Goal: Task Accomplishment & Management: Manage account settings

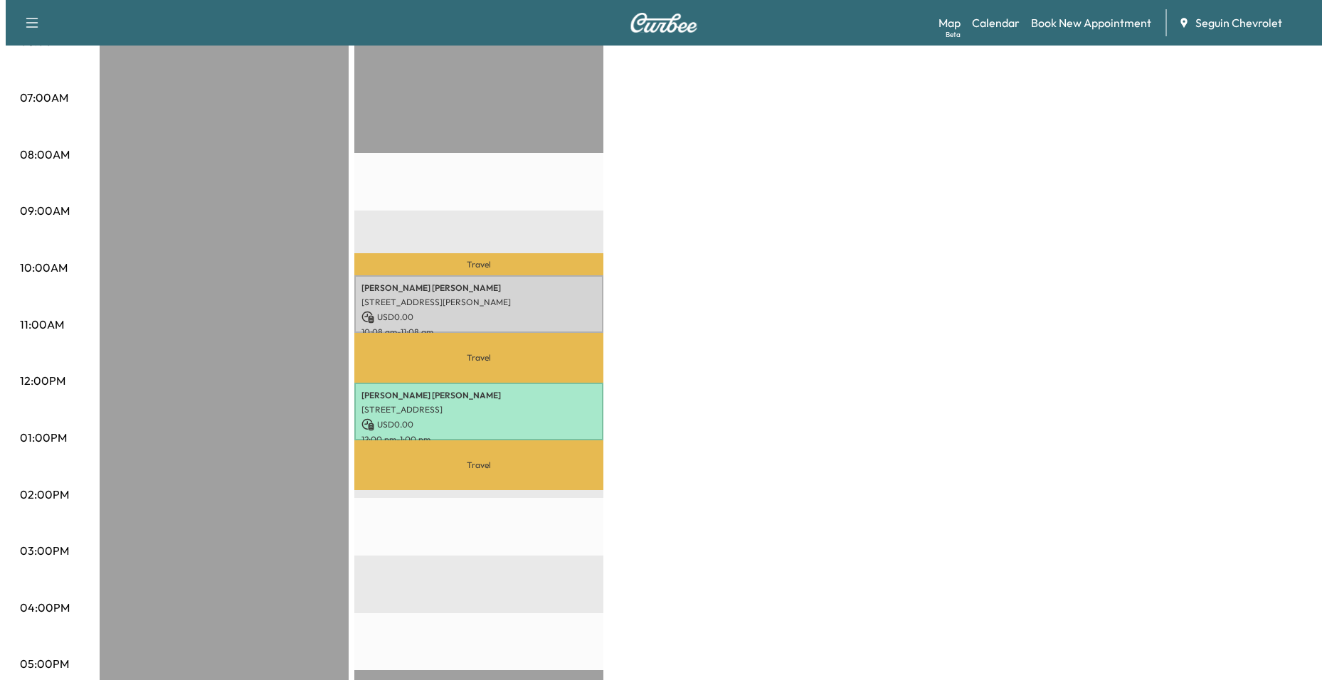
scroll to position [302, 0]
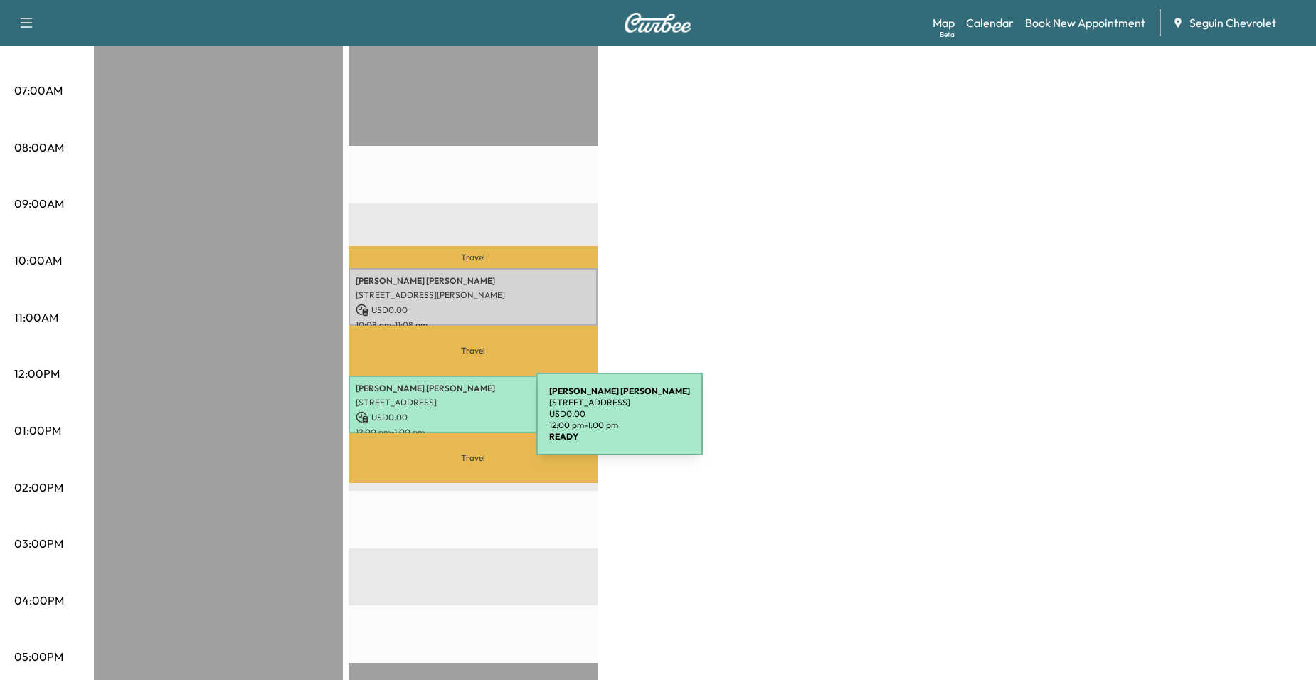
click at [430, 427] on p "12:00 pm - 1:00 pm" at bounding box center [473, 432] width 235 height 11
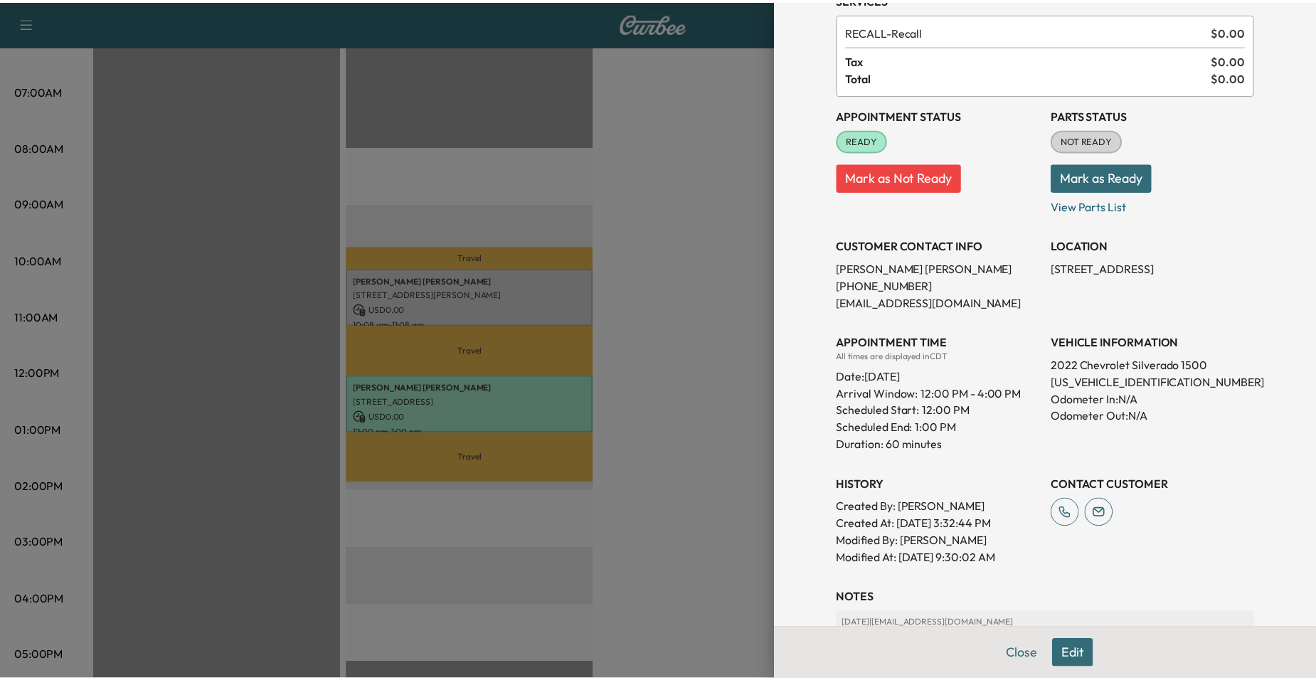
scroll to position [245, 0]
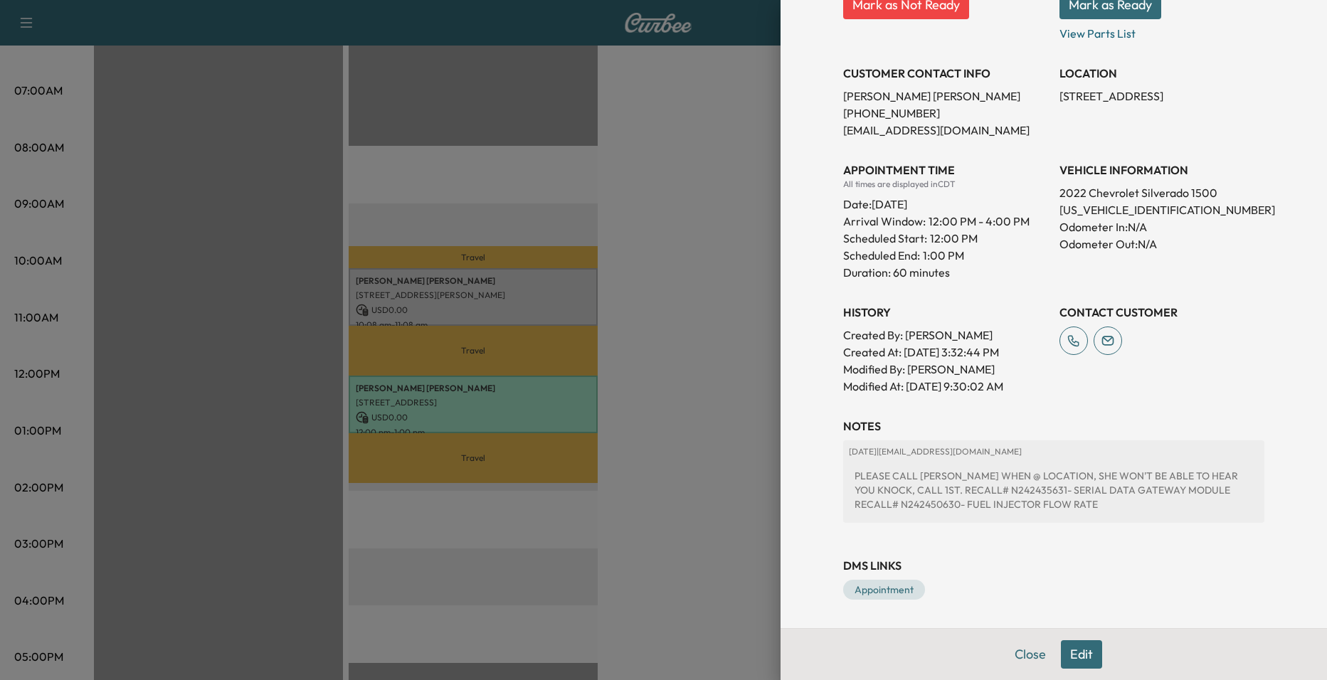
click at [736, 309] on div at bounding box center [663, 340] width 1327 height 680
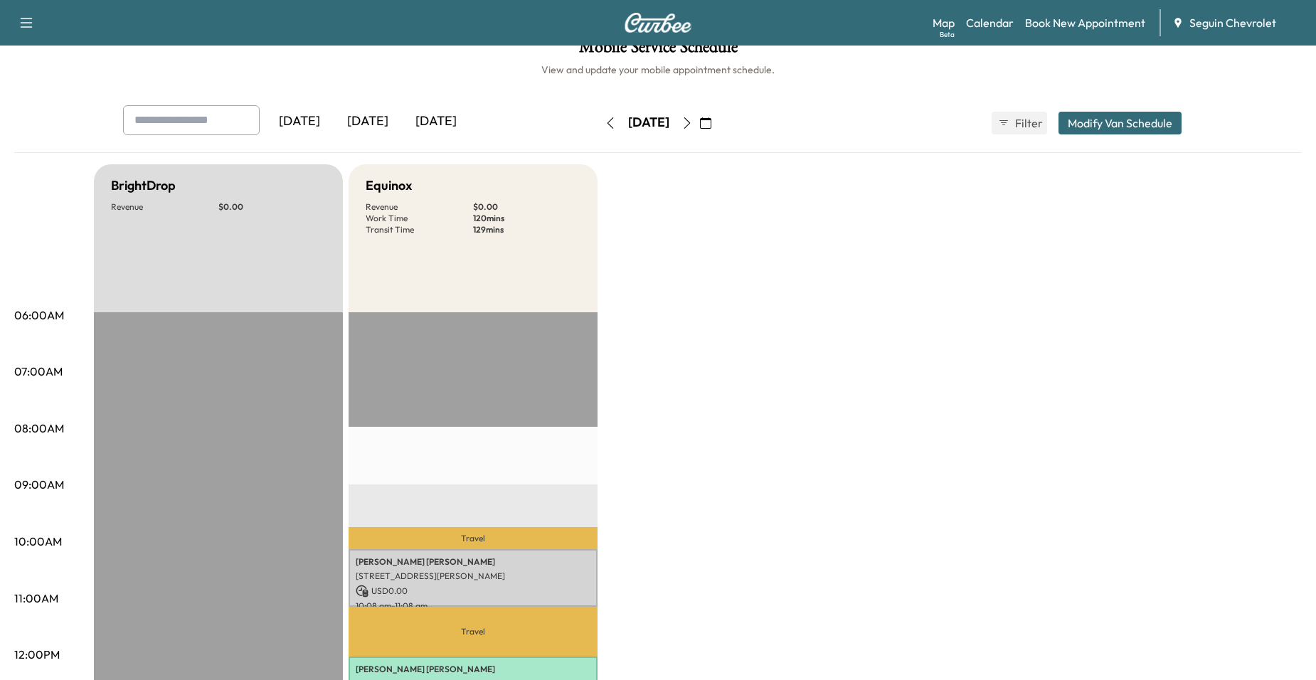
scroll to position [18, 0]
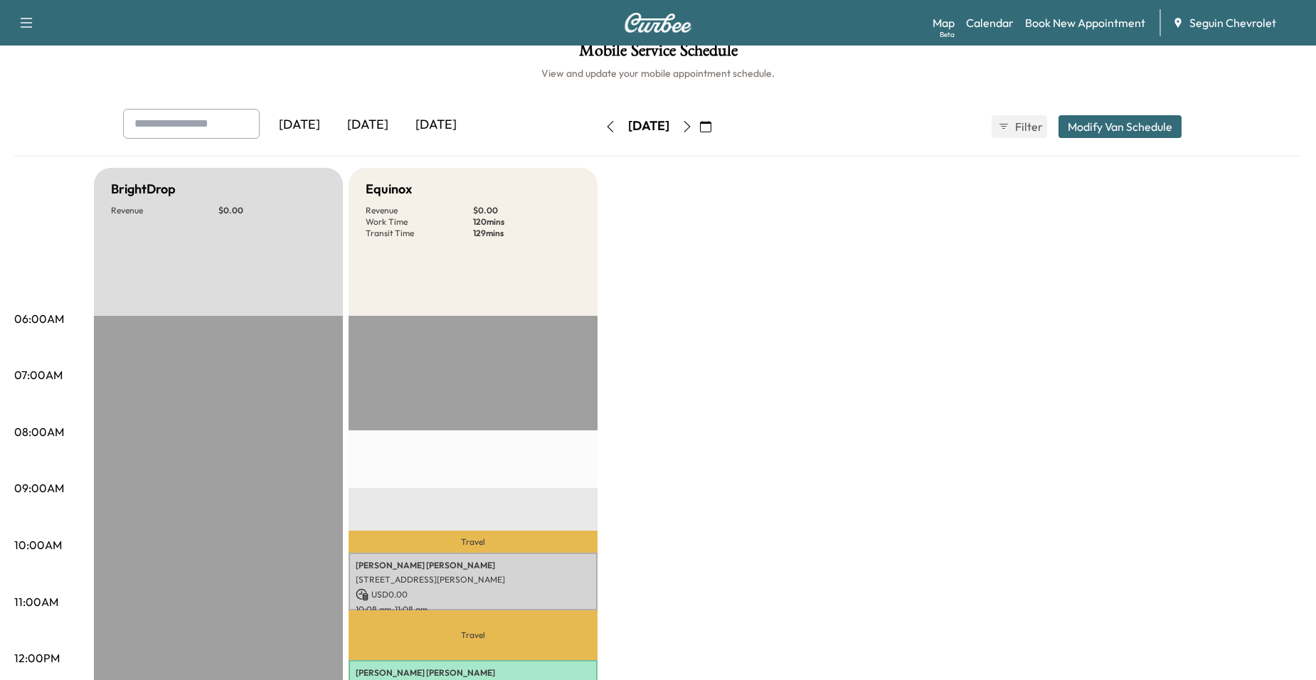
click at [712, 127] on icon "button" at bounding box center [705, 126] width 11 height 11
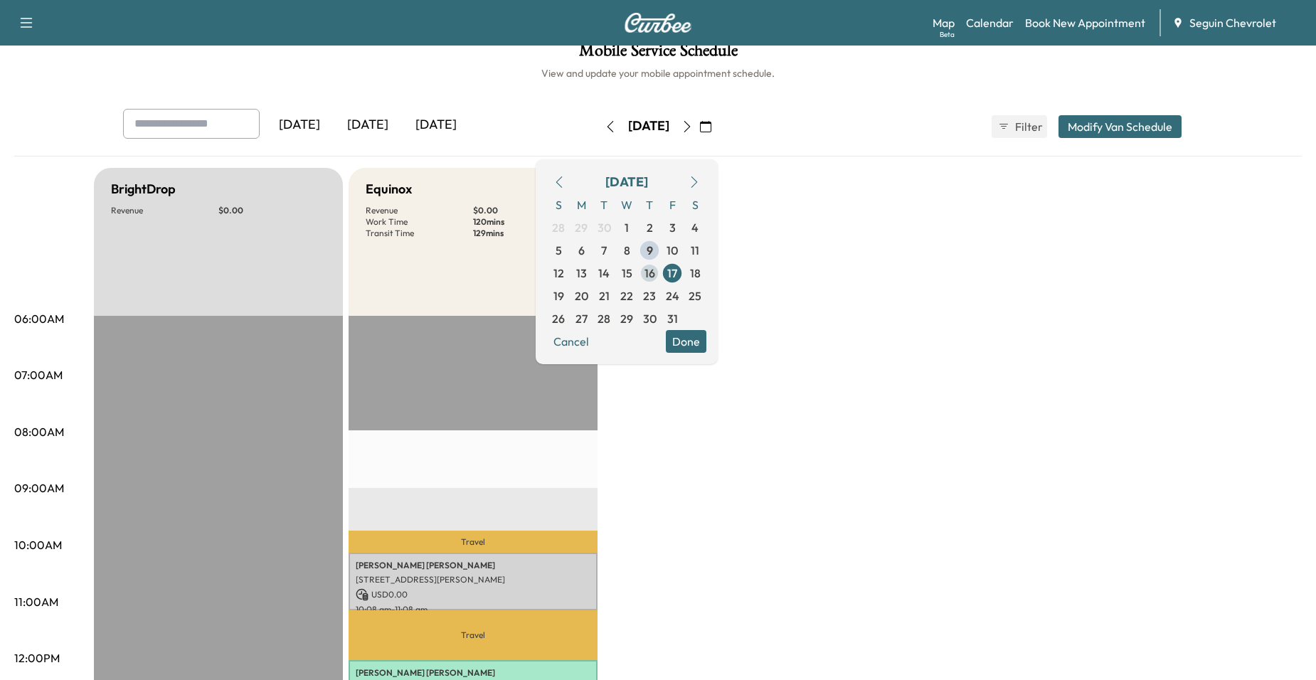
click at [661, 267] on span "16" at bounding box center [649, 273] width 23 height 23
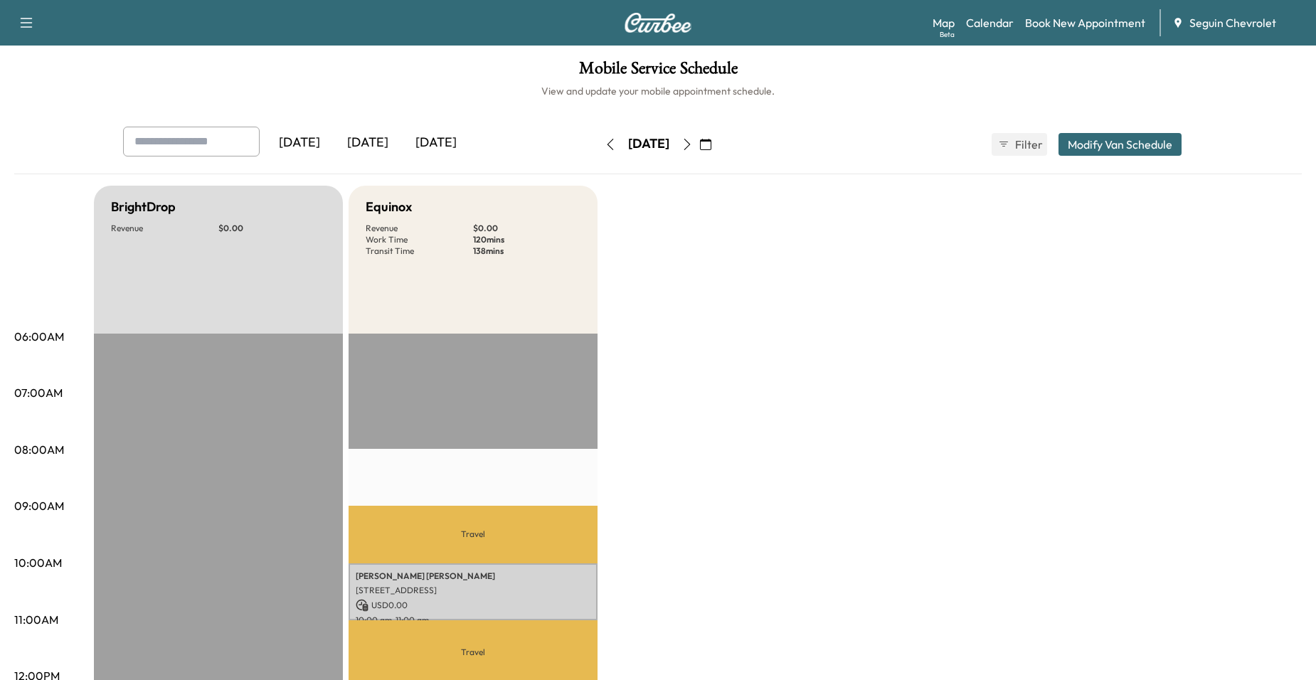
click at [605, 148] on icon "button" at bounding box center [610, 144] width 11 height 11
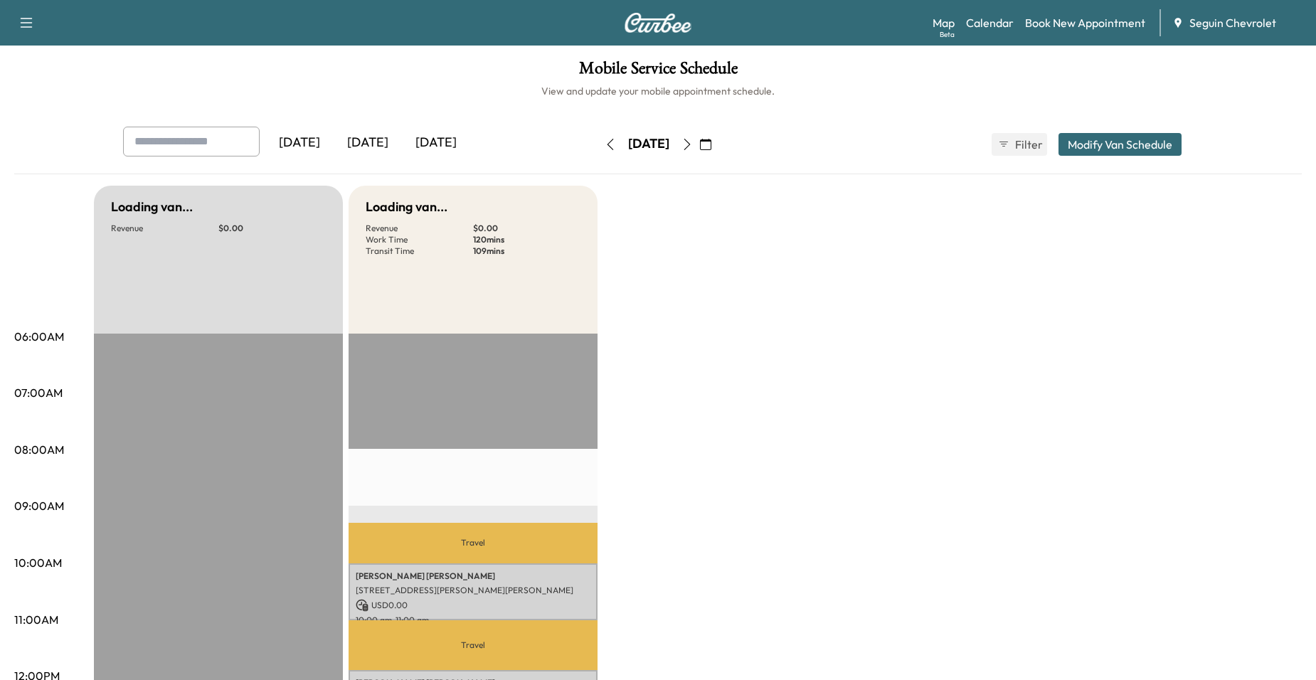
click at [598, 148] on button "button" at bounding box center [610, 144] width 24 height 23
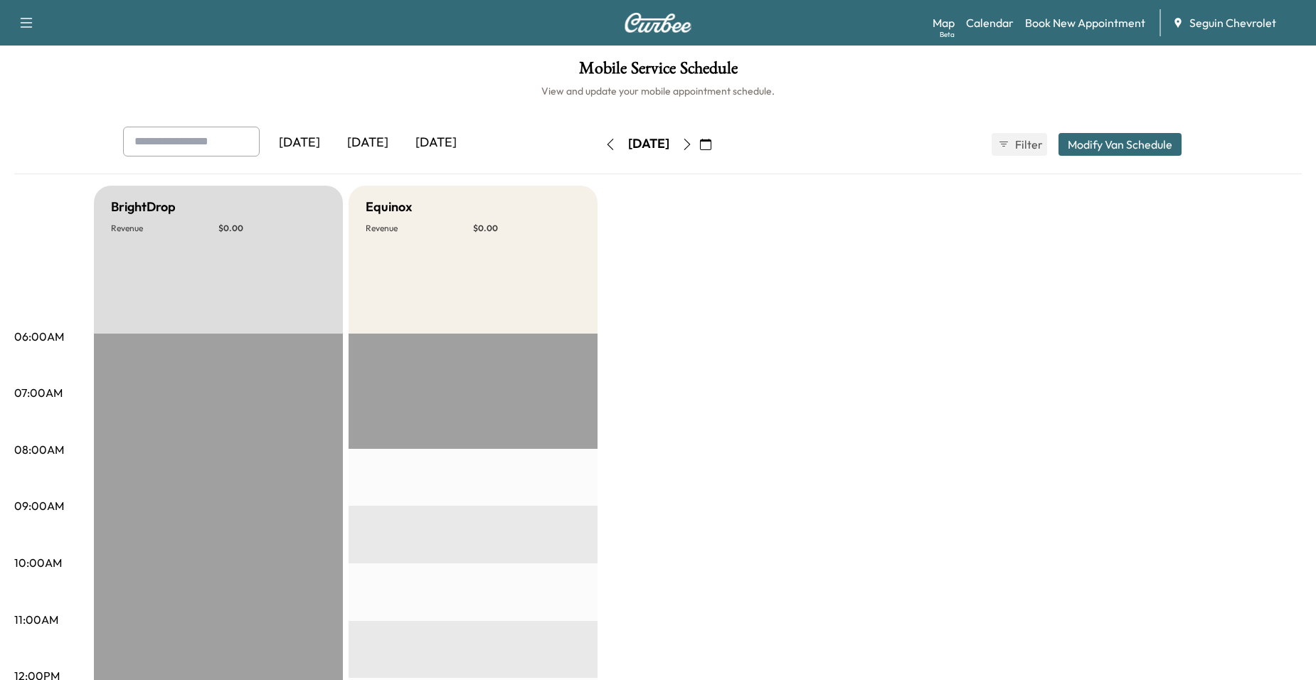
click at [693, 142] on icon "button" at bounding box center [687, 144] width 11 height 11
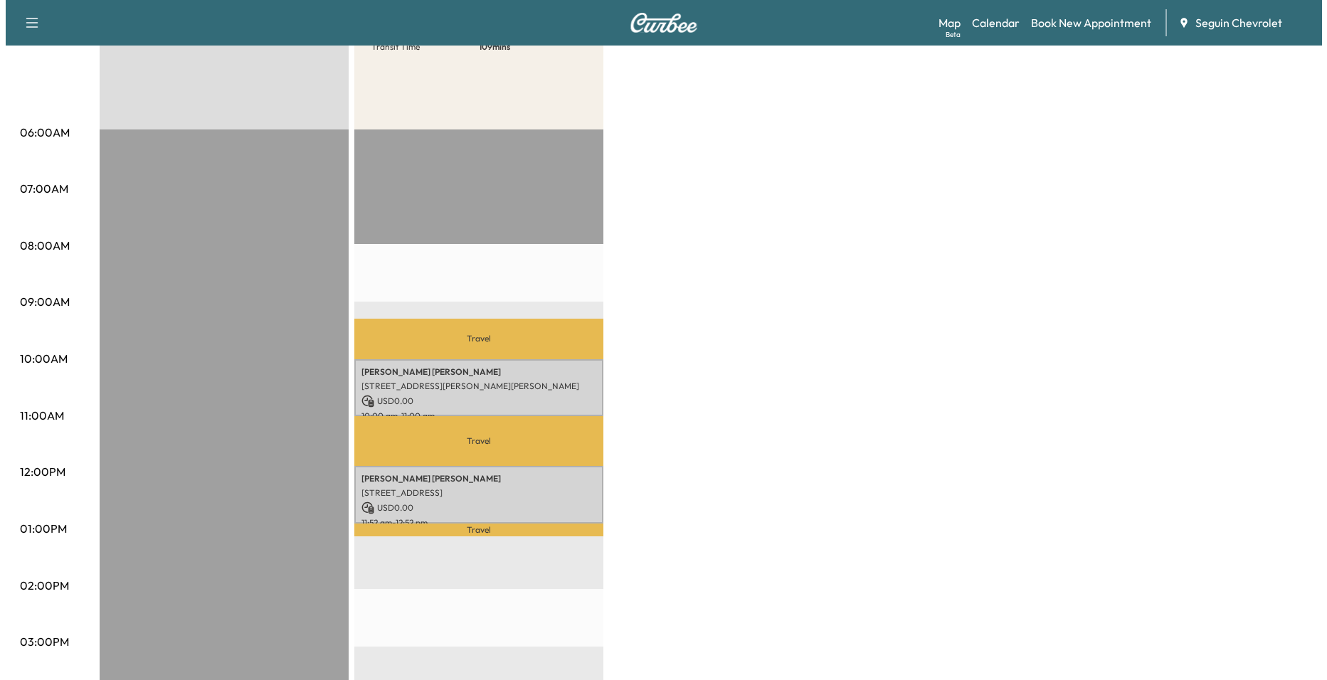
scroll to position [285, 0]
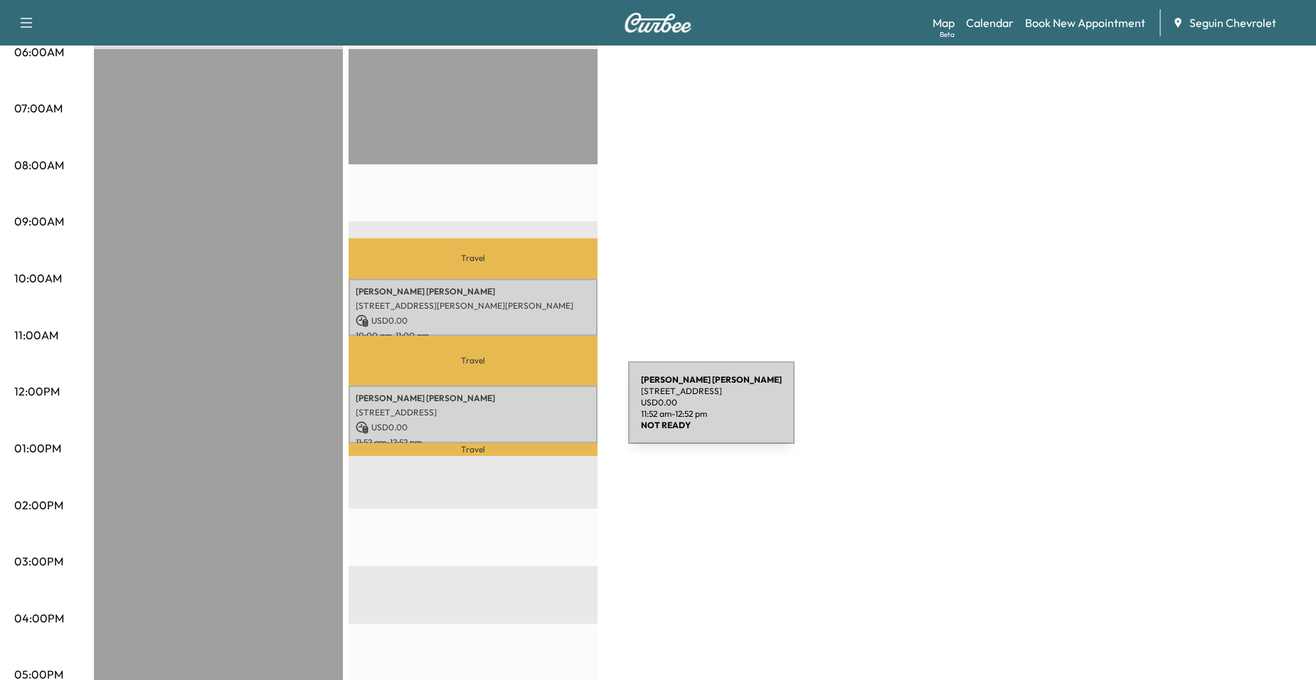
click at [522, 411] on p "[STREET_ADDRESS]" at bounding box center [473, 412] width 235 height 11
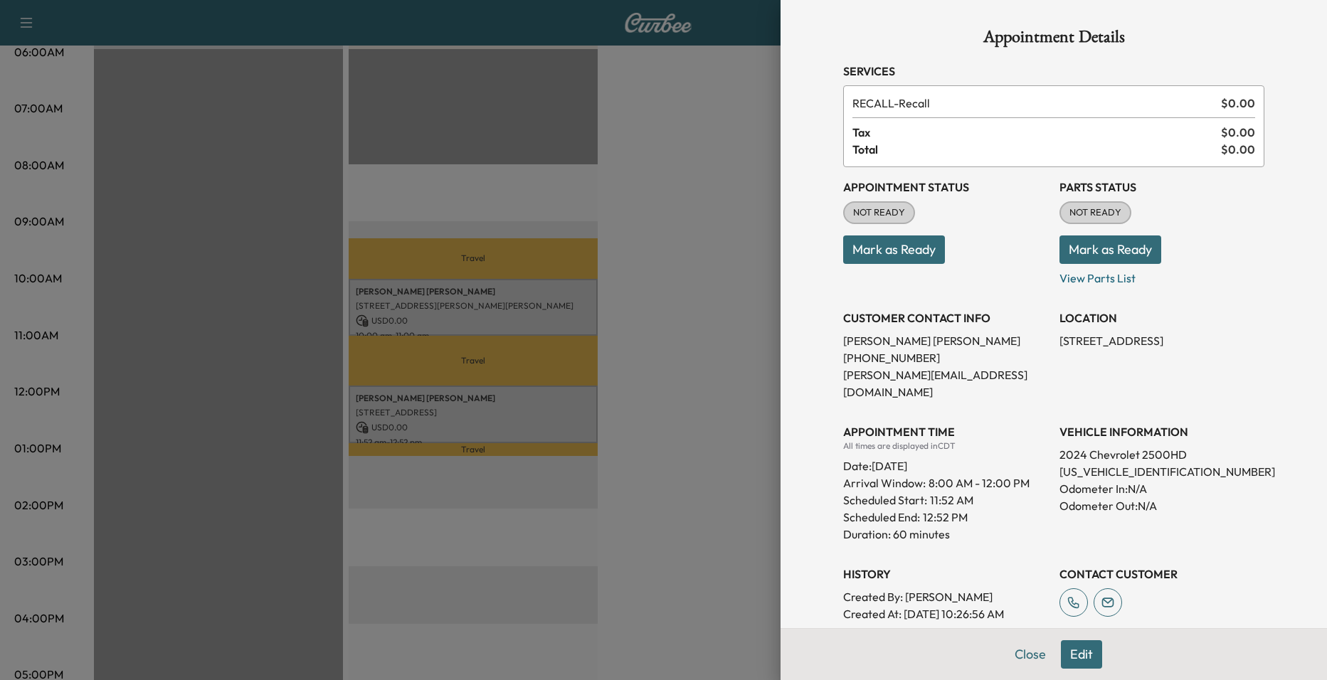
scroll to position [239, 0]
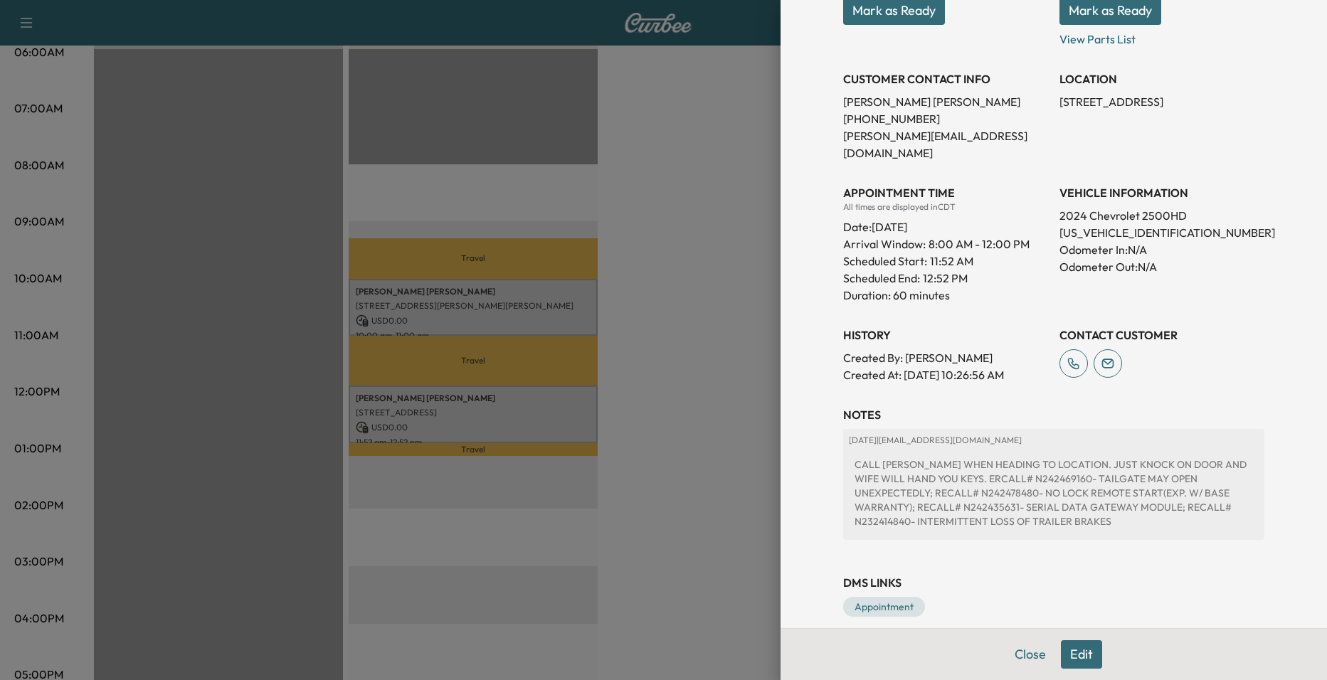
click at [566, 302] on div at bounding box center [663, 340] width 1327 height 680
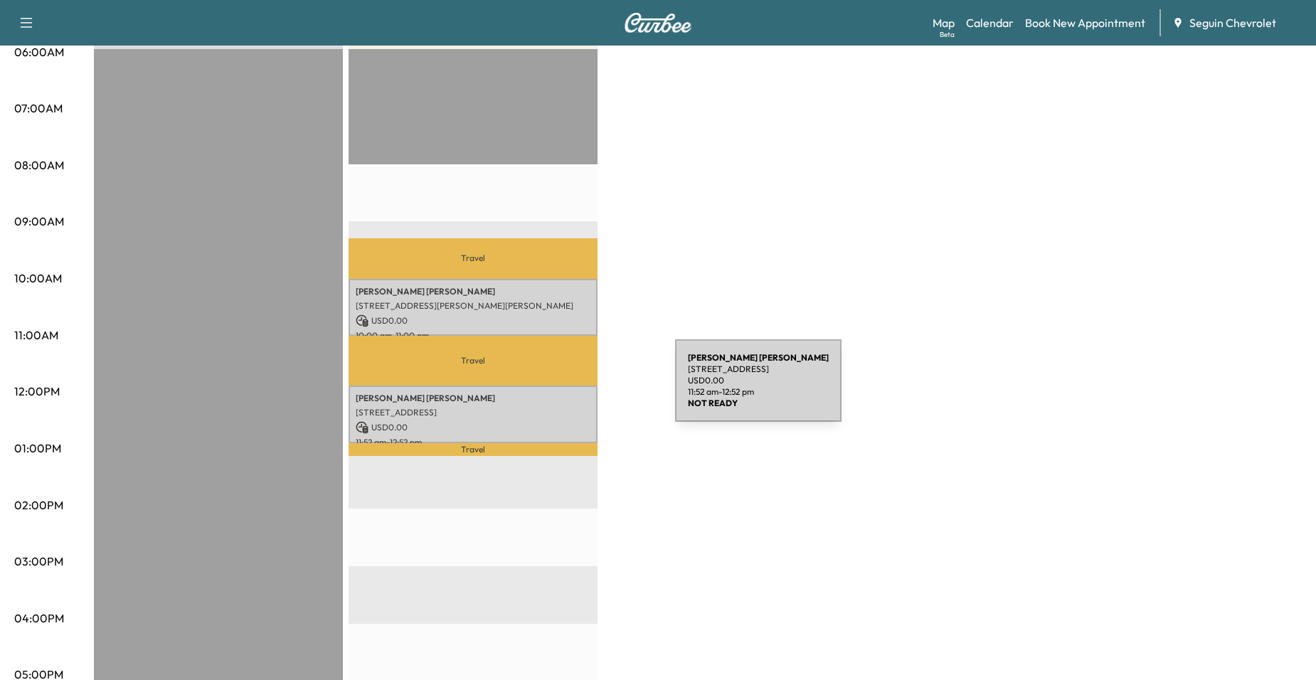
click at [566, 398] on p "Juan Jimenez Urbina" at bounding box center [473, 398] width 235 height 11
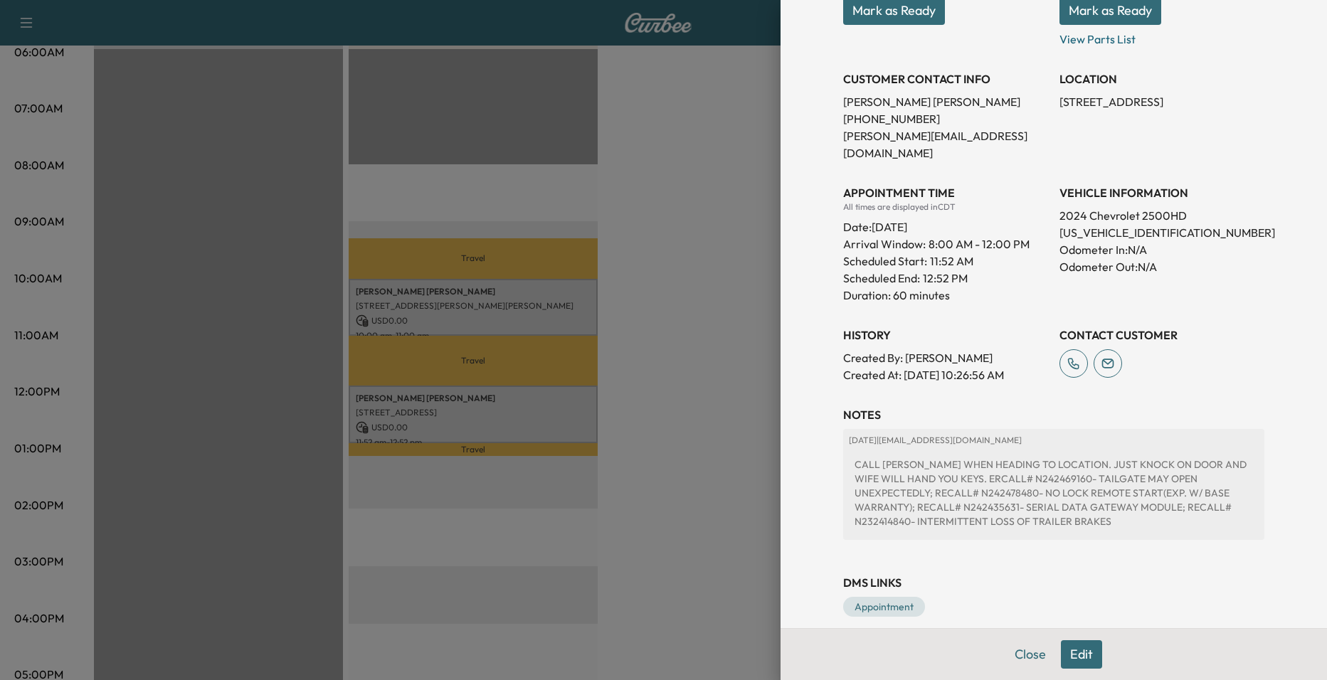
click at [1005, 406] on h3 "NOTES" at bounding box center [1053, 414] width 421 height 17
click at [758, 456] on div at bounding box center [663, 340] width 1327 height 680
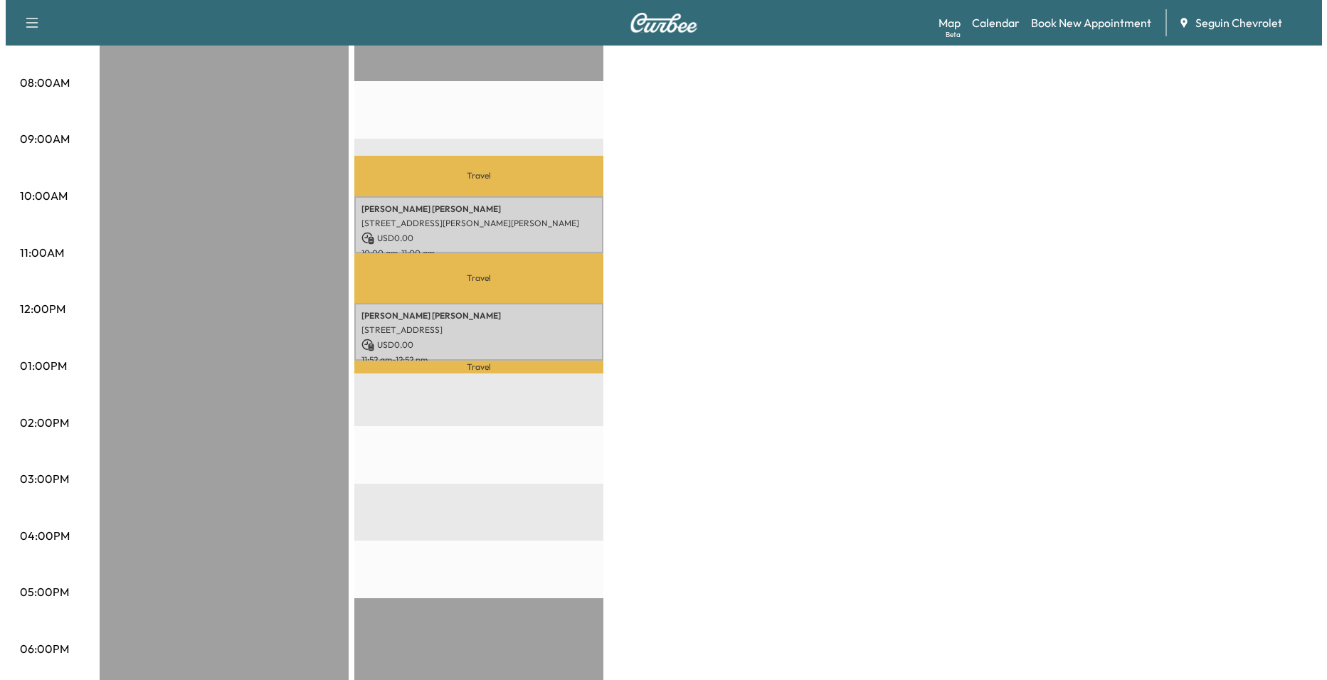
scroll to position [213, 0]
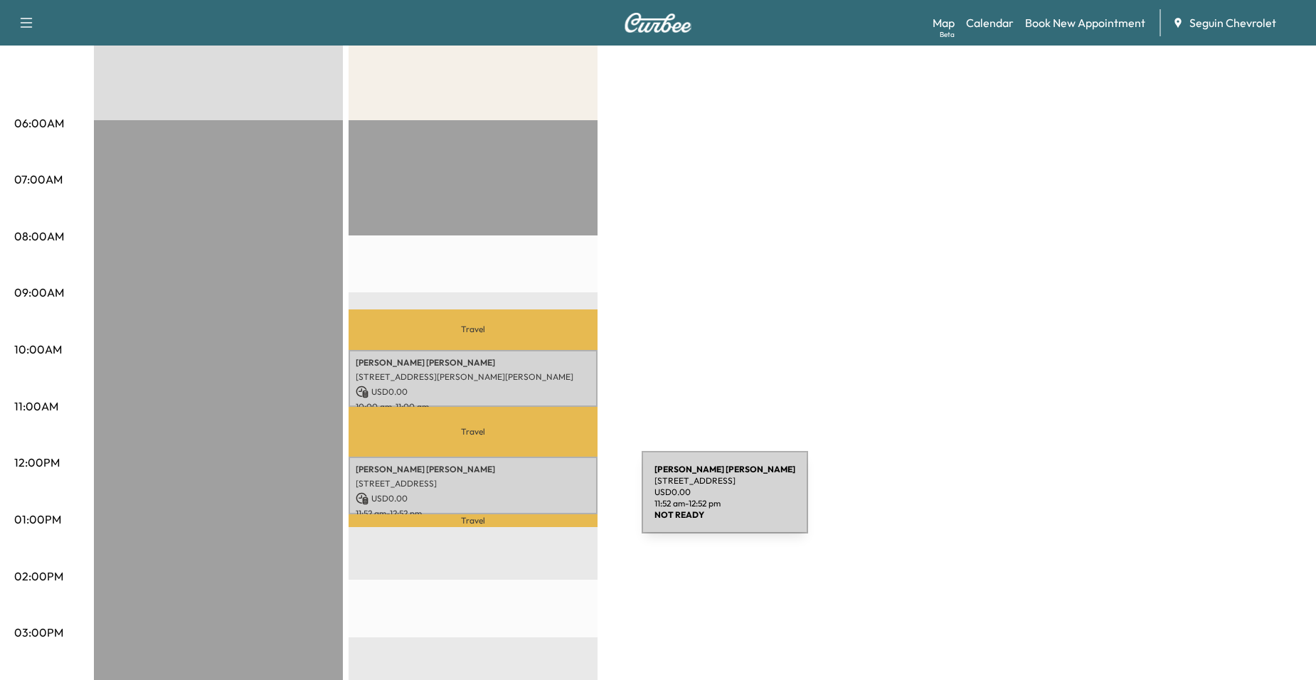
click at [535, 501] on p "USD 0.00" at bounding box center [473, 498] width 235 height 13
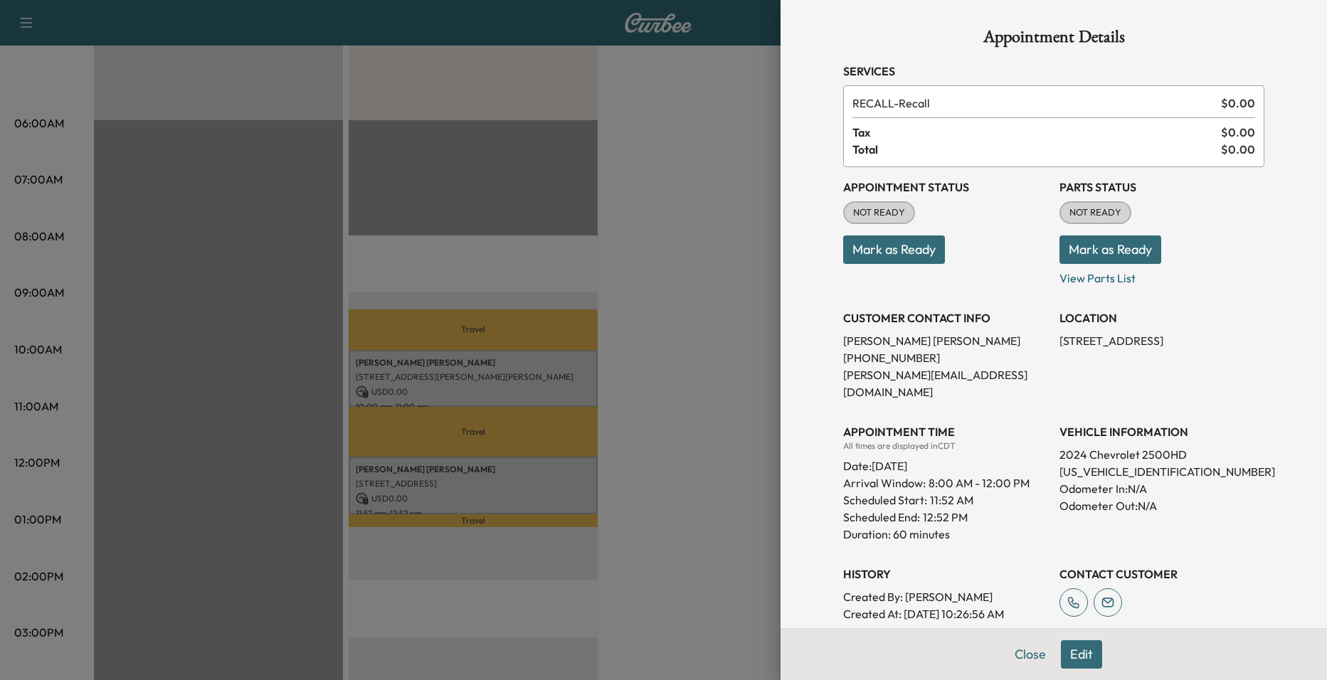
click at [641, 405] on div at bounding box center [663, 340] width 1327 height 680
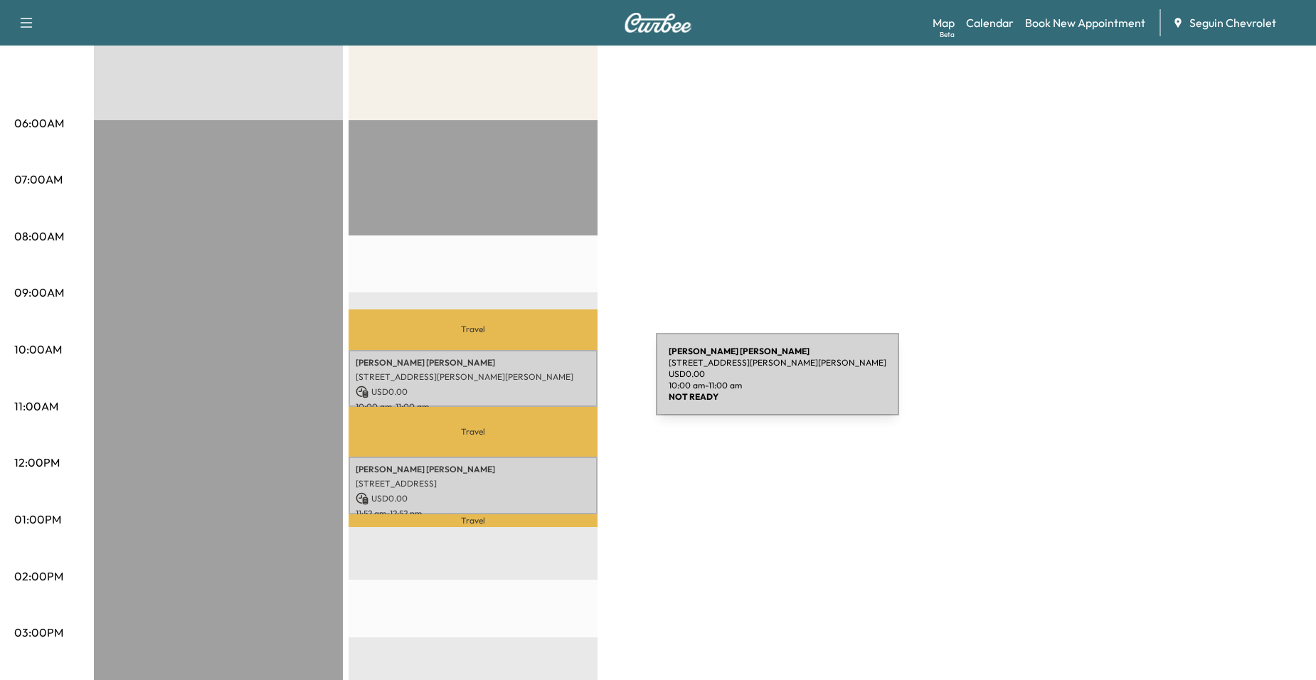
click at [551, 386] on p "USD 0.00" at bounding box center [473, 392] width 235 height 13
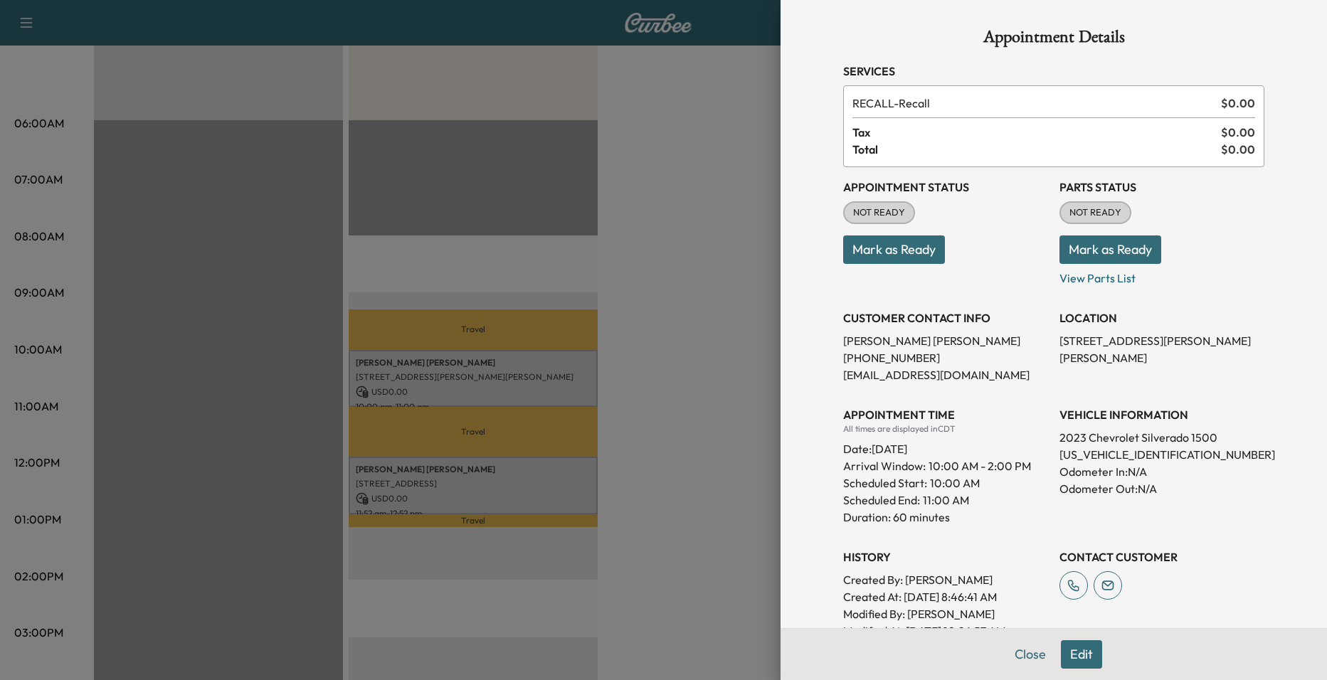
click at [584, 469] on div at bounding box center [663, 340] width 1327 height 680
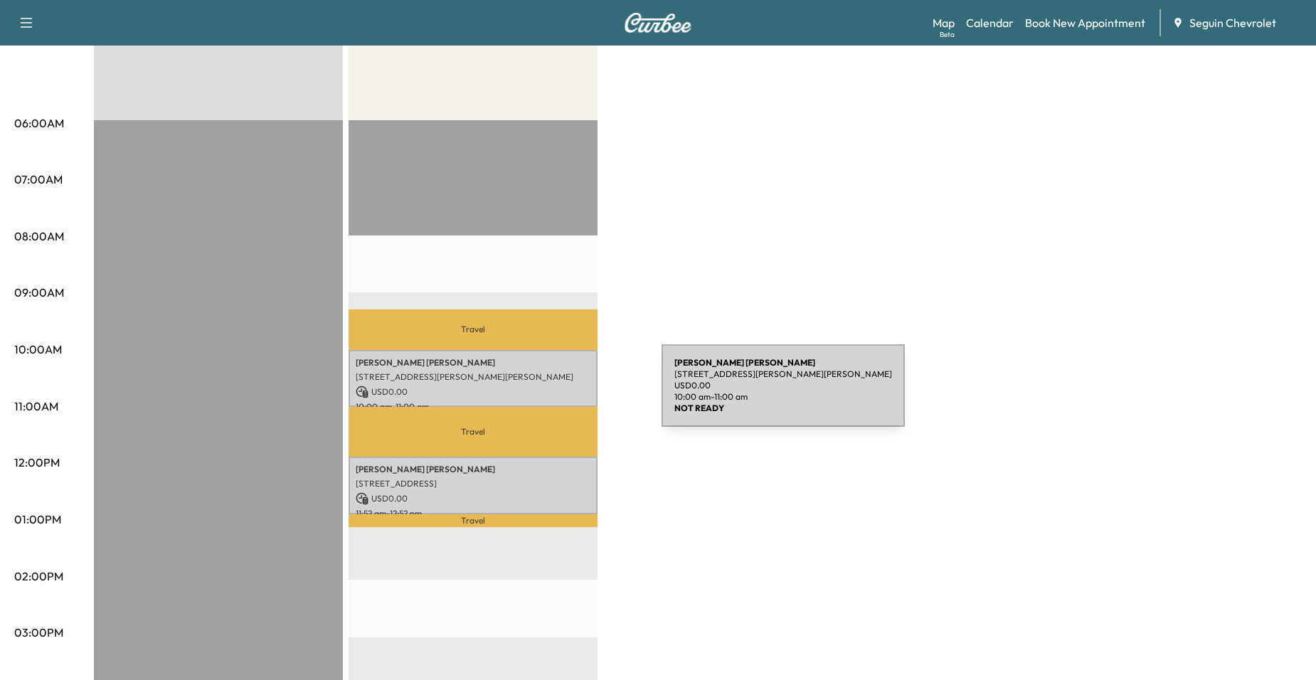
click at [555, 394] on p "USD 0.00" at bounding box center [473, 392] width 235 height 13
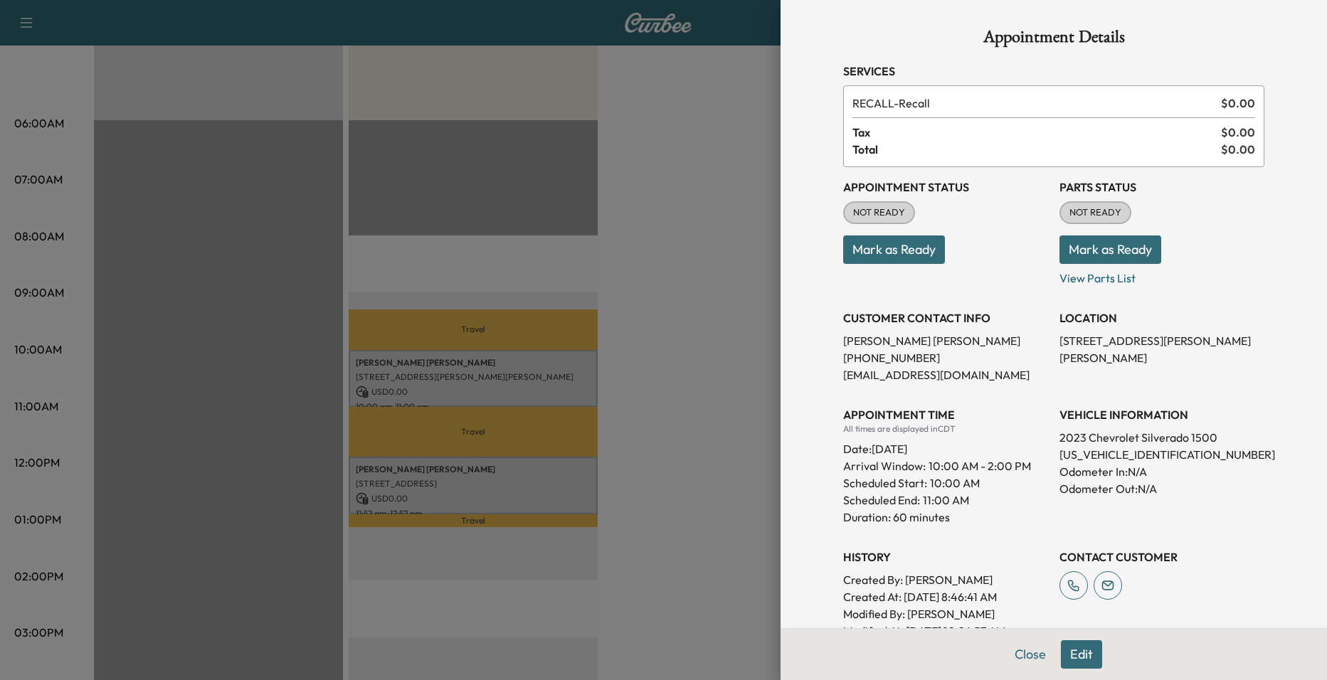
click at [628, 436] on div at bounding box center [663, 340] width 1327 height 680
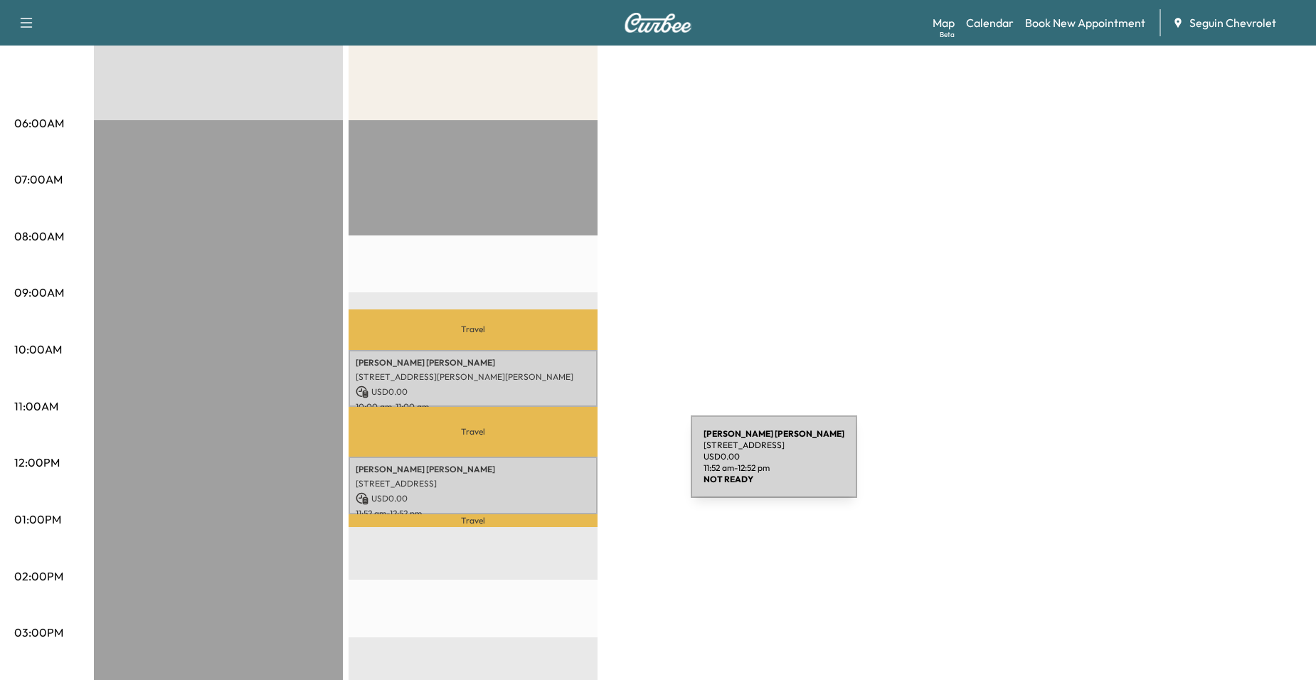
click at [584, 465] on p "Juan Jimenez Urbina" at bounding box center [473, 469] width 235 height 11
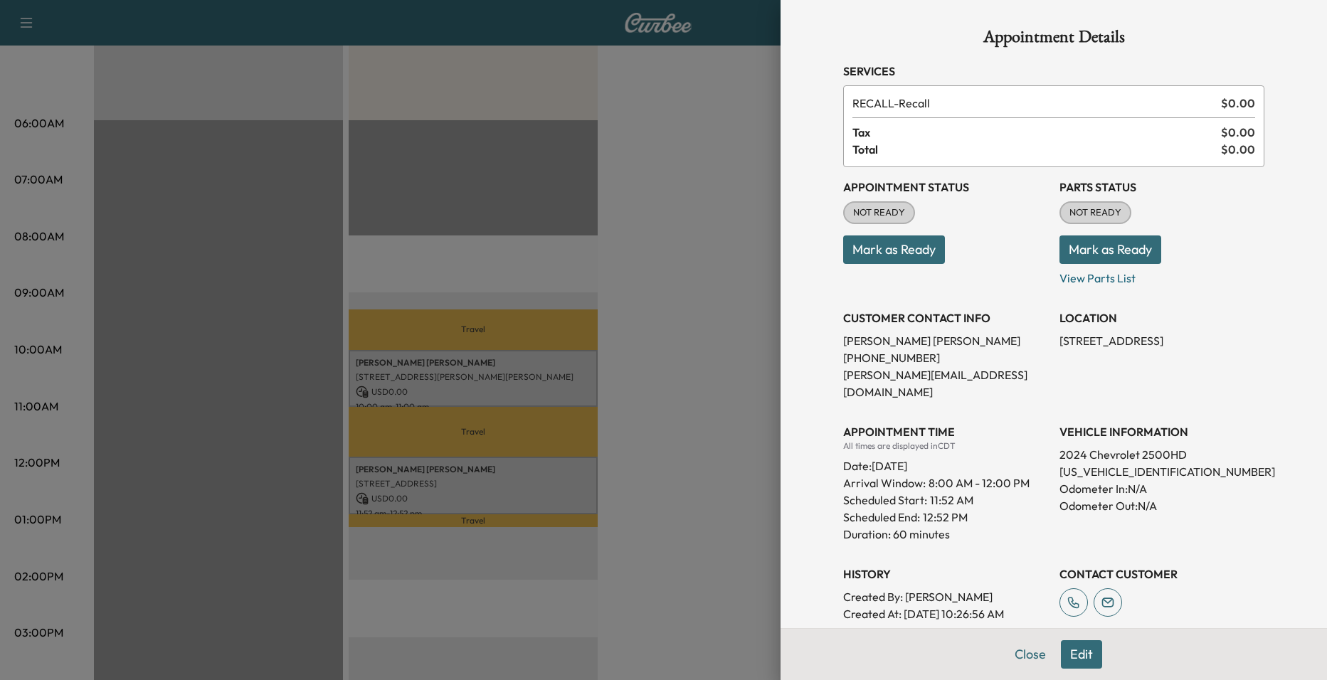
click at [567, 395] on div at bounding box center [663, 340] width 1327 height 680
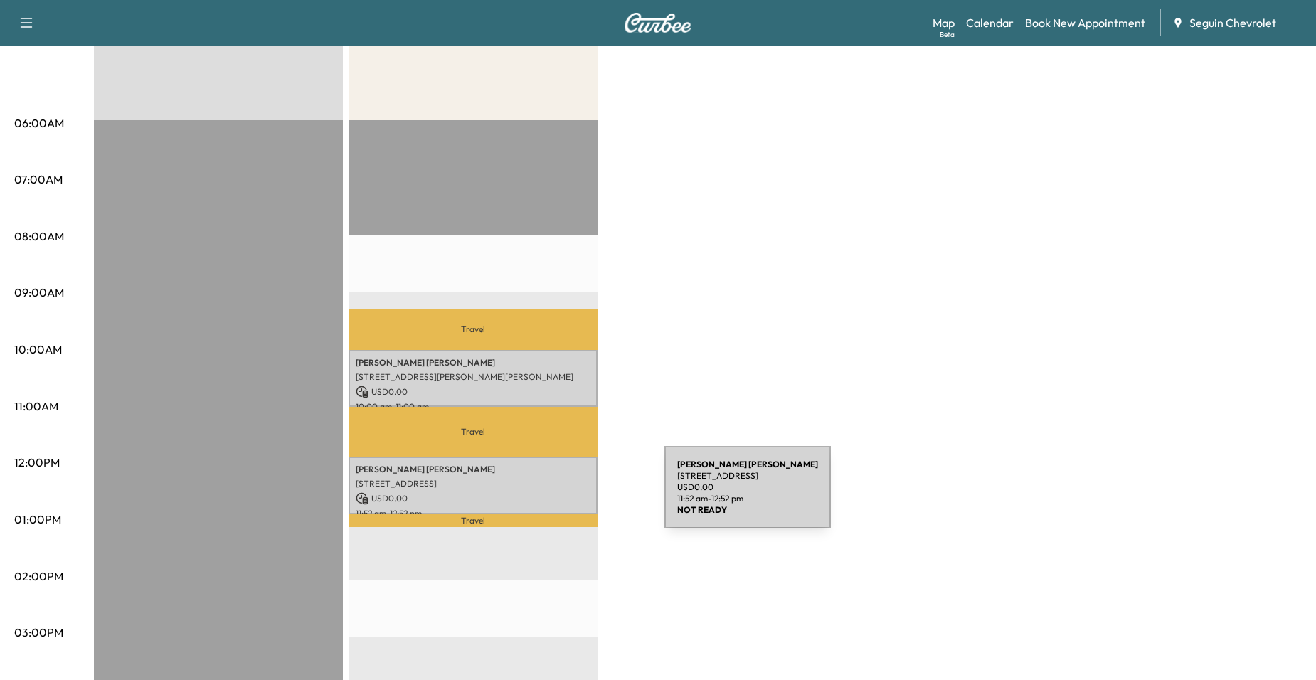
click at [556, 498] on p "USD 0.00" at bounding box center [473, 498] width 235 height 13
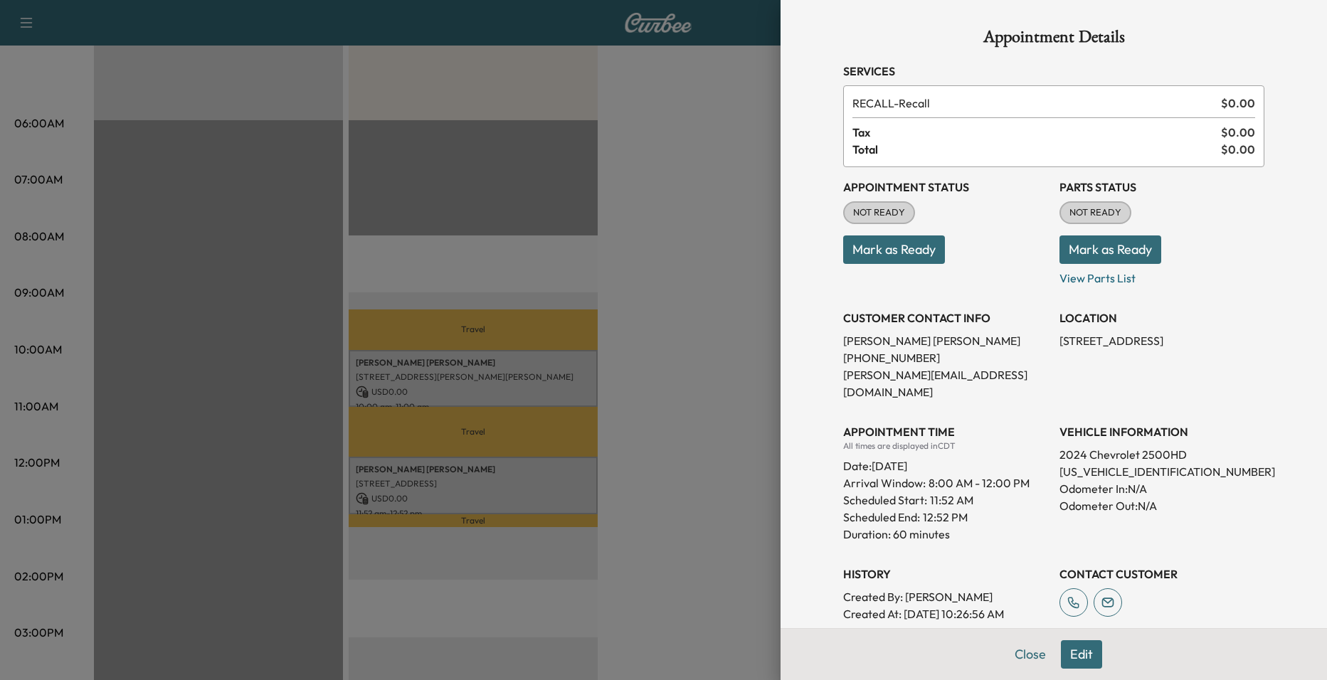
click at [530, 454] on div at bounding box center [663, 340] width 1327 height 680
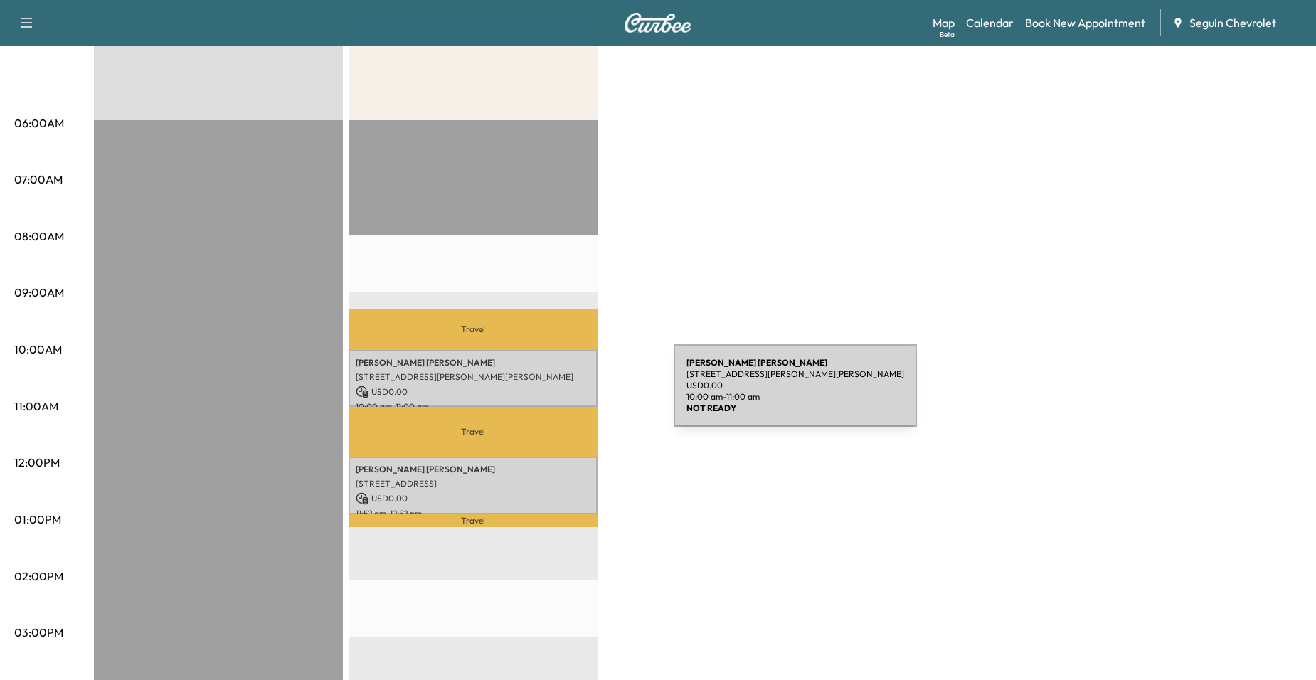
click at [567, 394] on p "USD 0.00" at bounding box center [473, 392] width 235 height 13
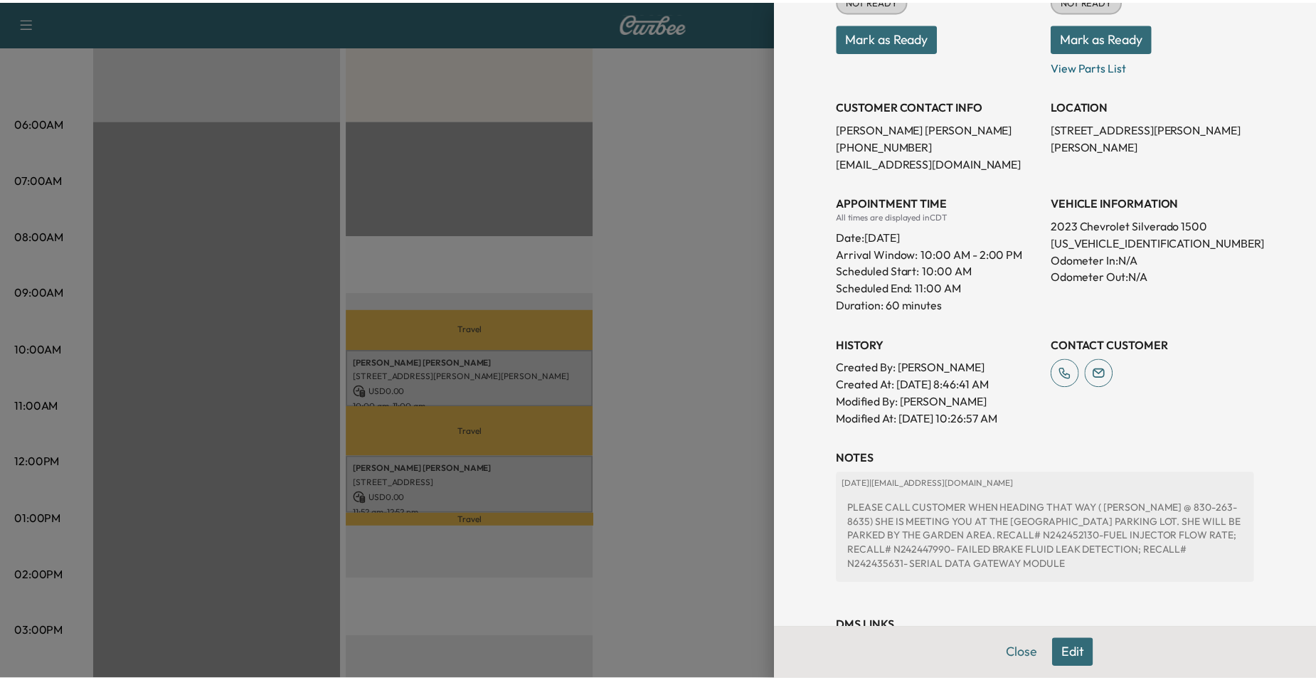
scroll to position [273, 0]
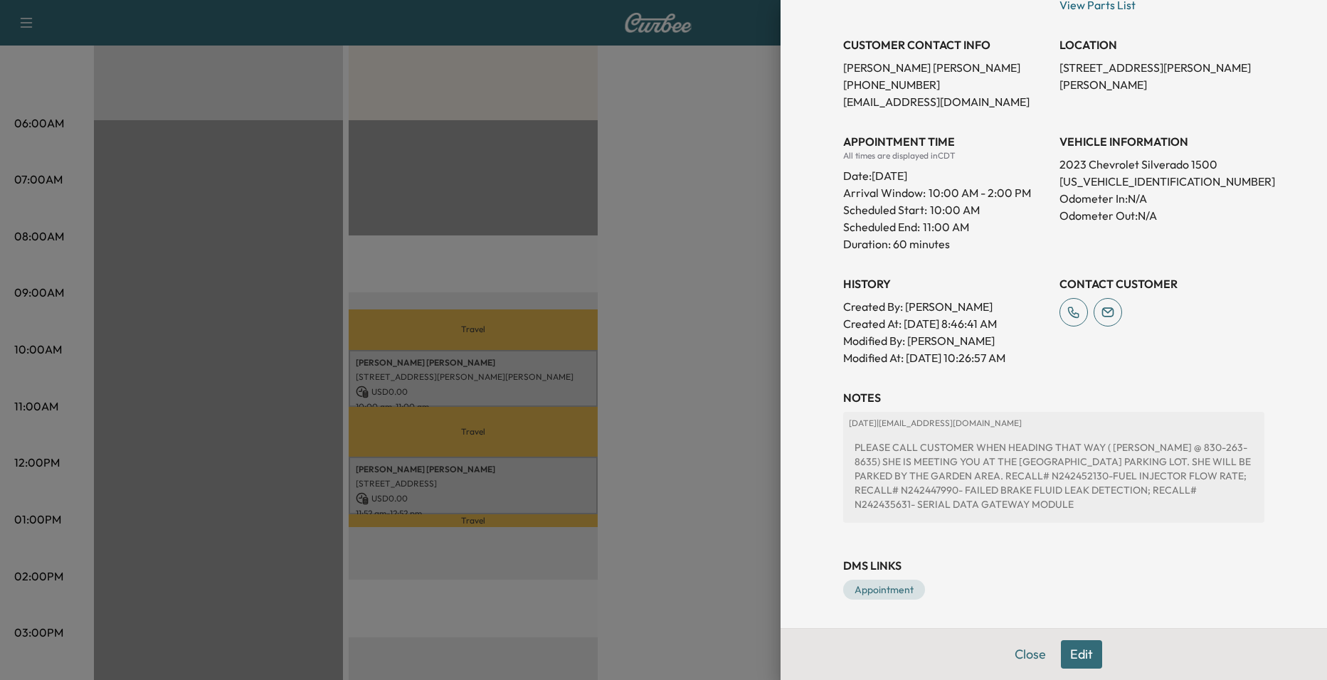
click at [672, 408] on div at bounding box center [663, 340] width 1327 height 680
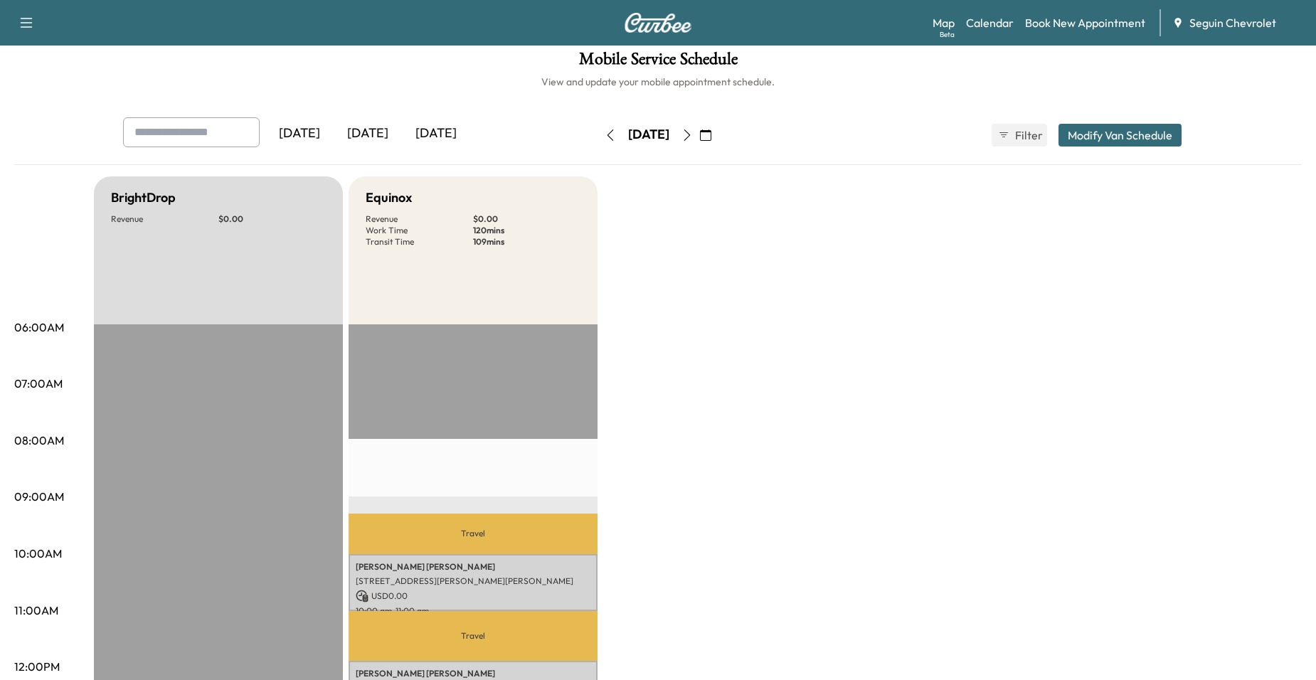
scroll to position [0, 0]
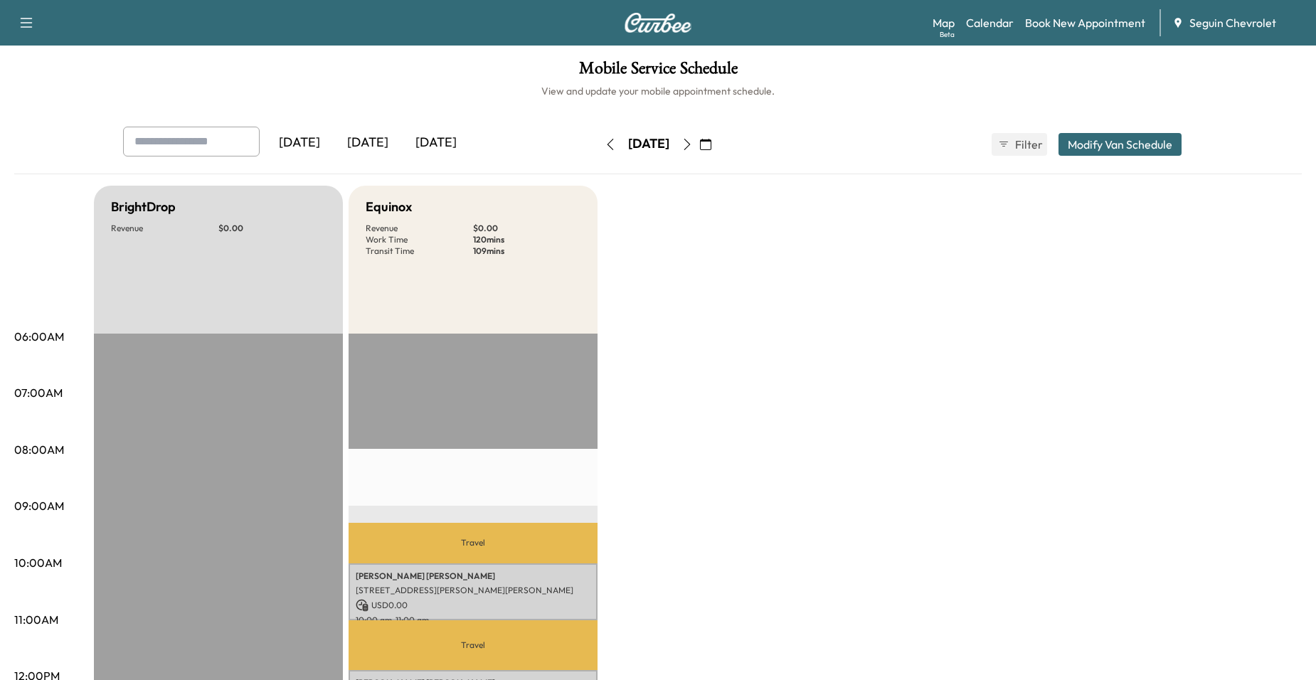
click at [699, 139] on button "button" at bounding box center [687, 144] width 24 height 23
click at [605, 146] on icon "button" at bounding box center [610, 144] width 11 height 11
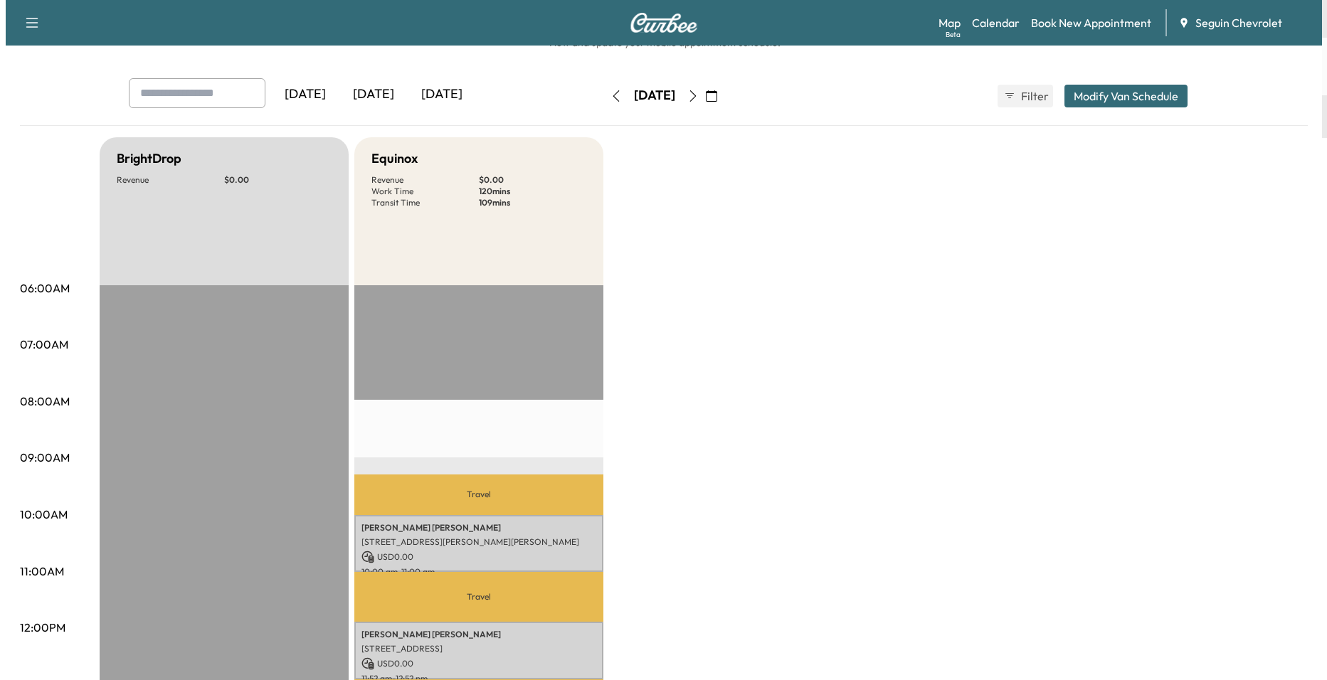
scroll to position [285, 0]
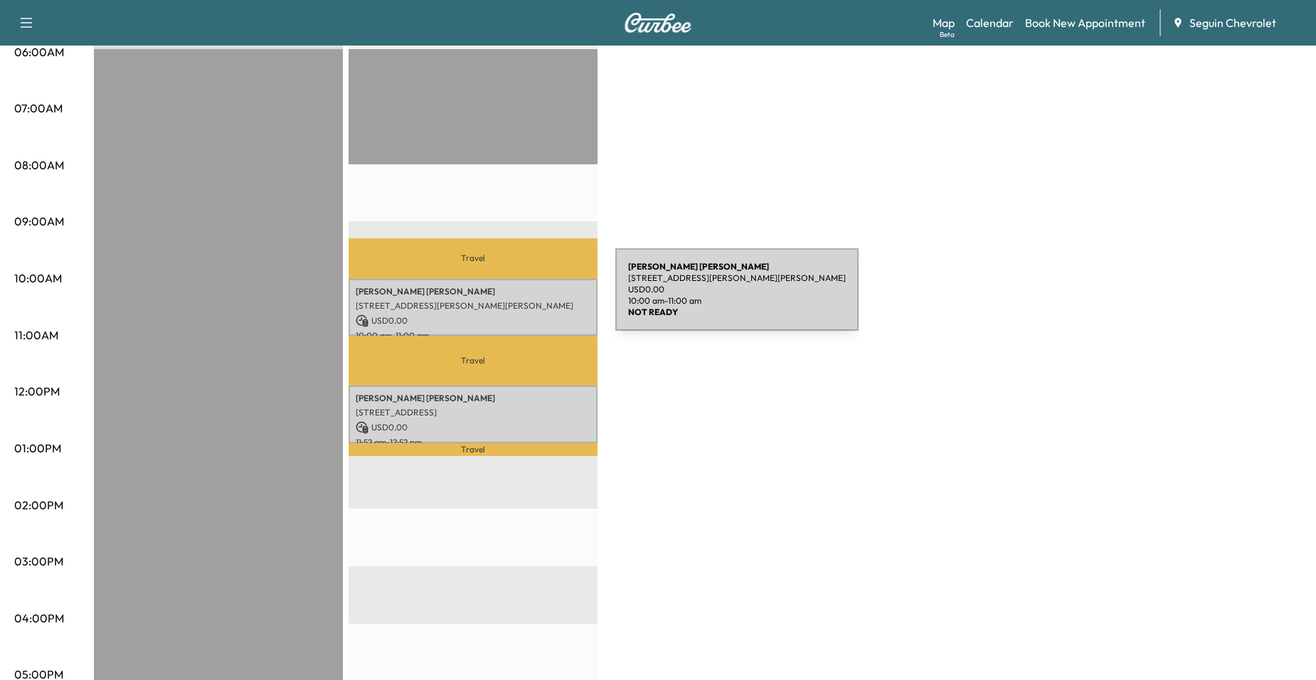
click at [509, 300] on p "[STREET_ADDRESS][PERSON_NAME][PERSON_NAME]" at bounding box center [473, 305] width 235 height 11
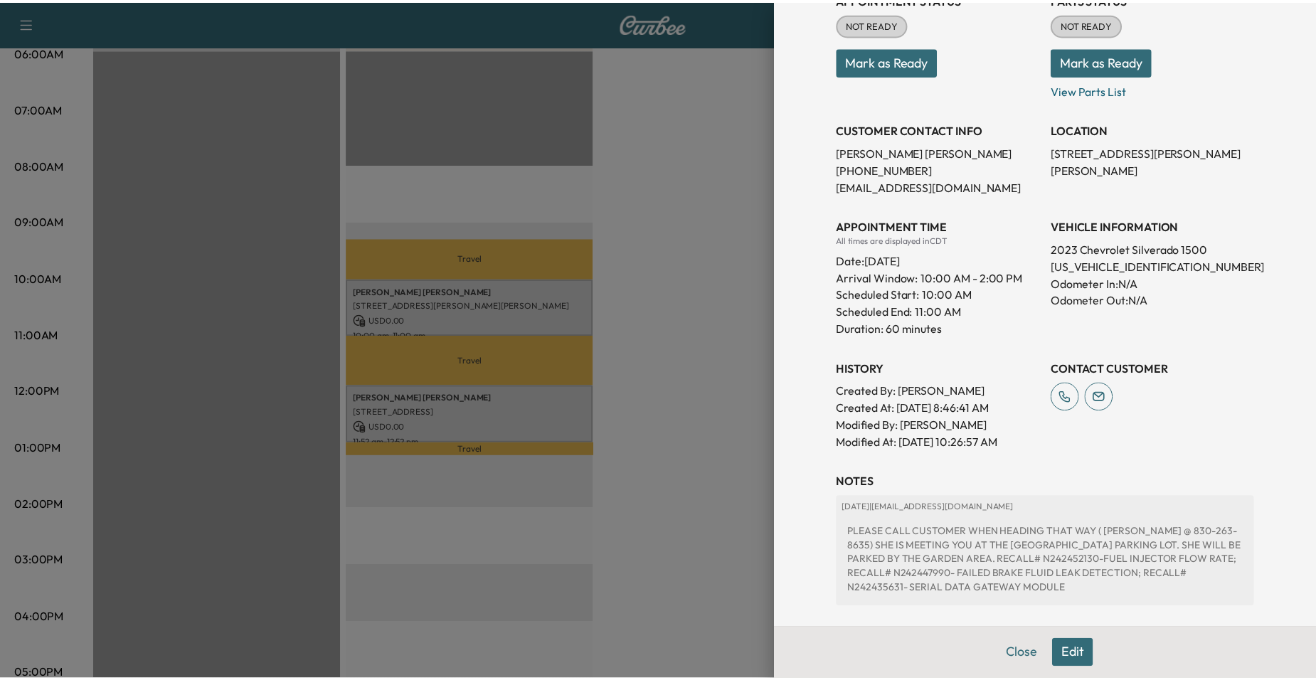
scroll to position [0, 0]
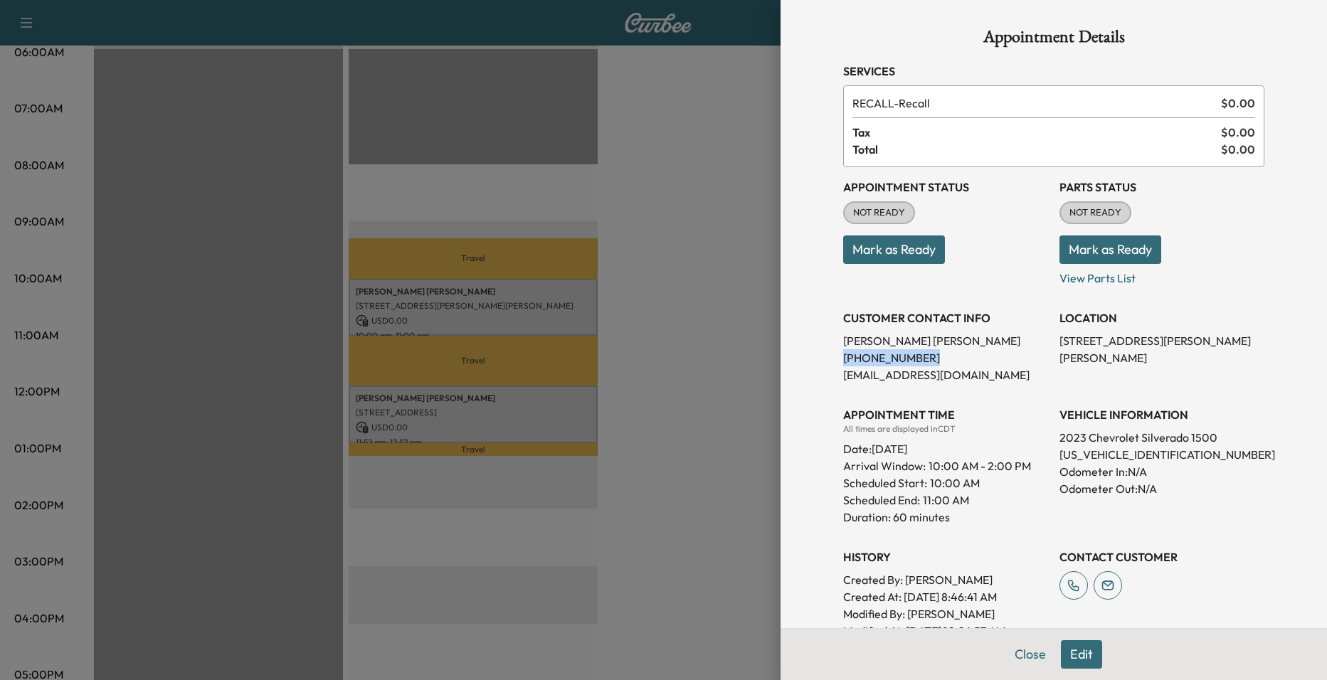
drag, startPoint x: 824, startPoint y: 358, endPoint x: 907, endPoint y: 352, distance: 83.5
click at [907, 352] on div "Appointment Details Services RECALL - Recall $ 0.00 Tax $ 0.00 Total $ 0.00 App…" at bounding box center [1053, 451] width 455 height 902
drag, startPoint x: 907, startPoint y: 352, endPoint x: 883, endPoint y: 353, distance: 24.2
copy p "(830) 263-8618"
click at [614, 284] on div at bounding box center [663, 340] width 1327 height 680
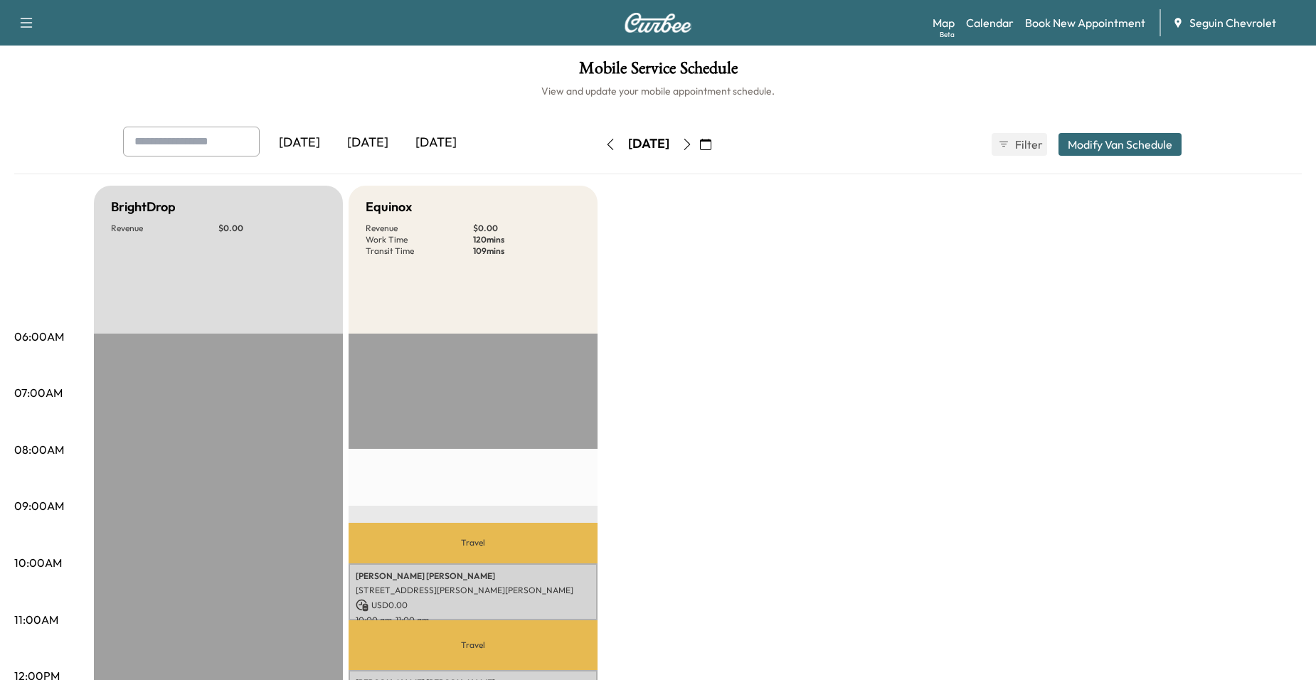
click at [699, 146] on button "button" at bounding box center [687, 144] width 24 height 23
click at [693, 146] on icon "button" at bounding box center [687, 144] width 11 height 11
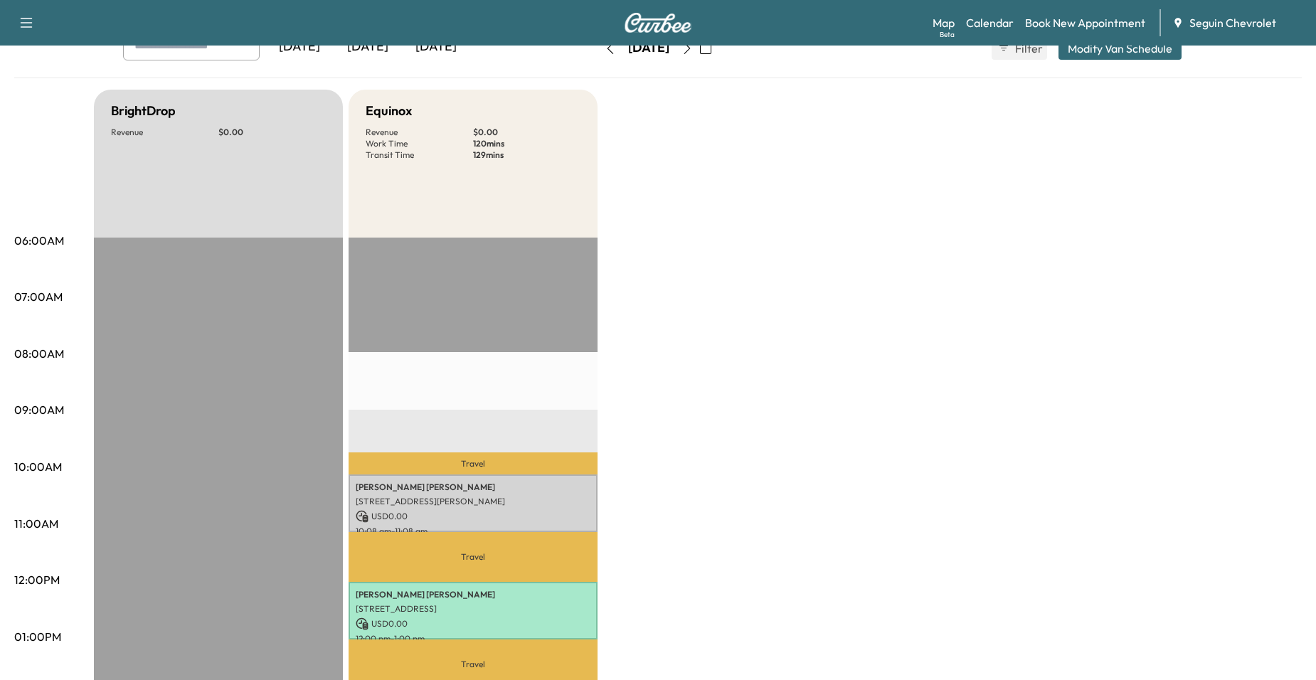
scroll to position [71, 0]
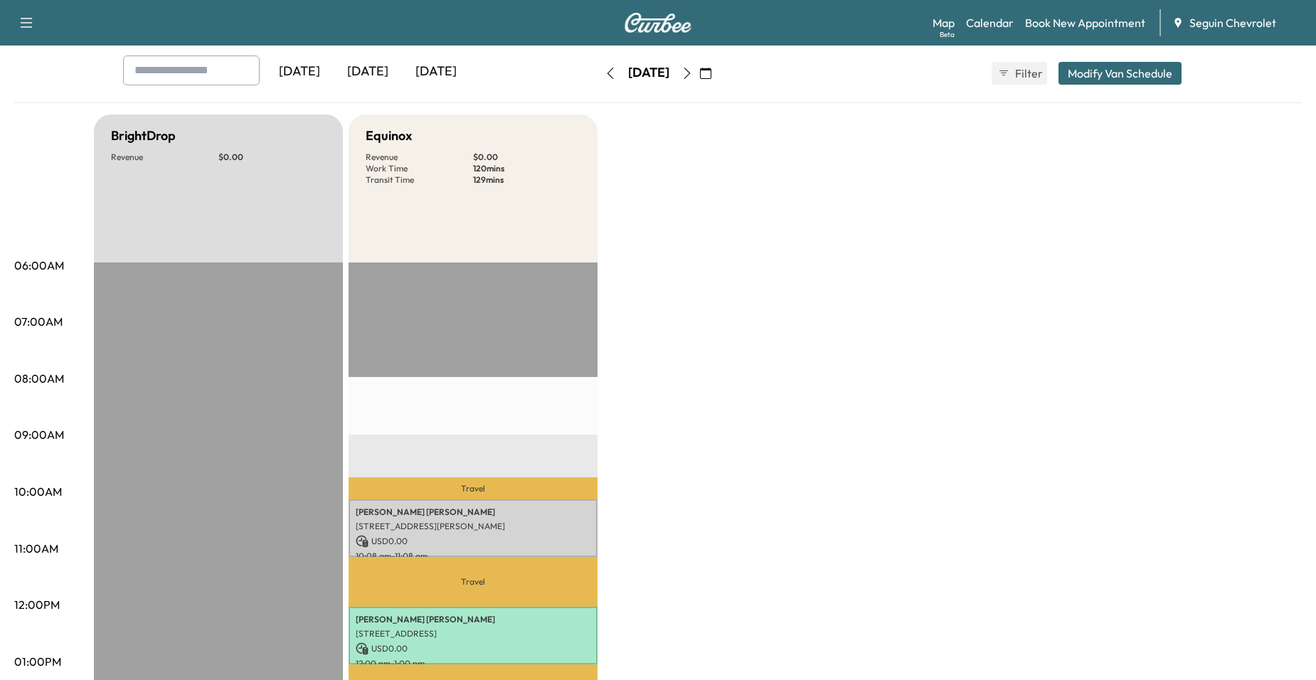
click at [693, 78] on icon "button" at bounding box center [687, 73] width 11 height 11
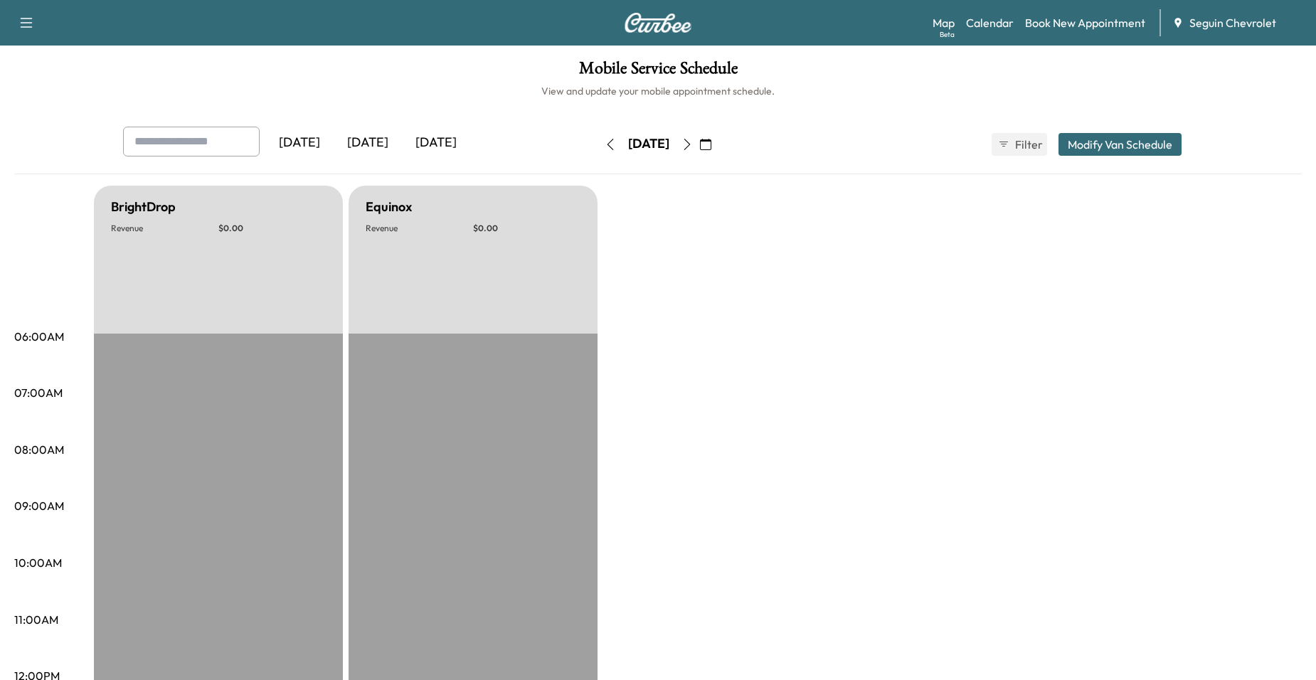
click at [699, 143] on button "button" at bounding box center [687, 144] width 24 height 23
click at [693, 143] on icon "button" at bounding box center [687, 144] width 11 height 11
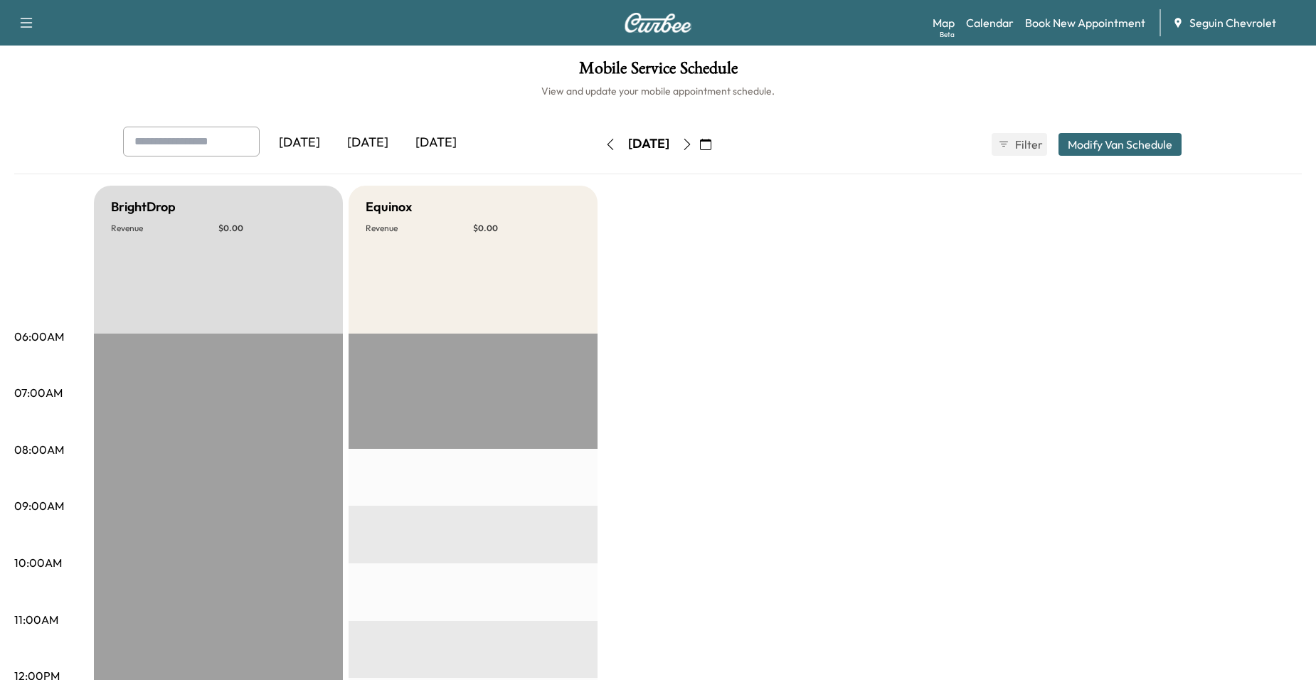
click at [693, 143] on icon "button" at bounding box center [687, 144] width 11 height 11
click at [693, 142] on icon "button" at bounding box center [687, 144] width 11 height 11
click at [699, 140] on button "button" at bounding box center [687, 144] width 24 height 23
click at [693, 140] on icon "button" at bounding box center [687, 144] width 11 height 11
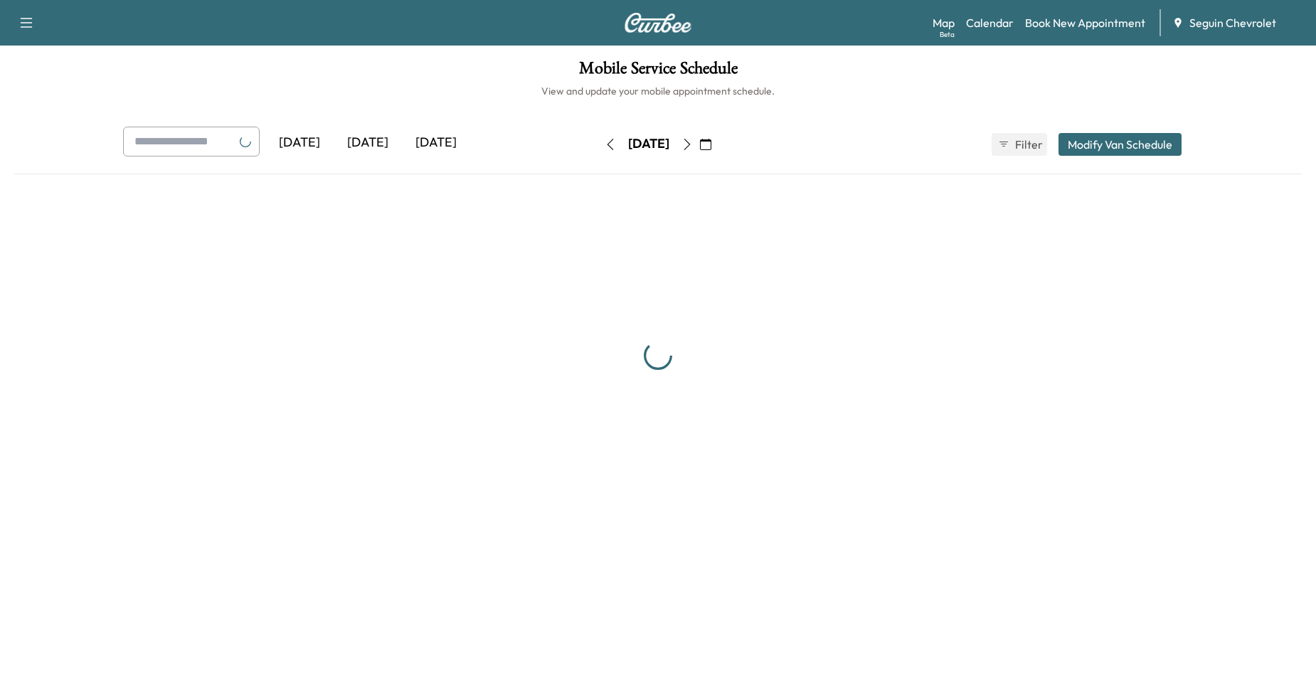
click at [718, 140] on button "button" at bounding box center [706, 144] width 24 height 23
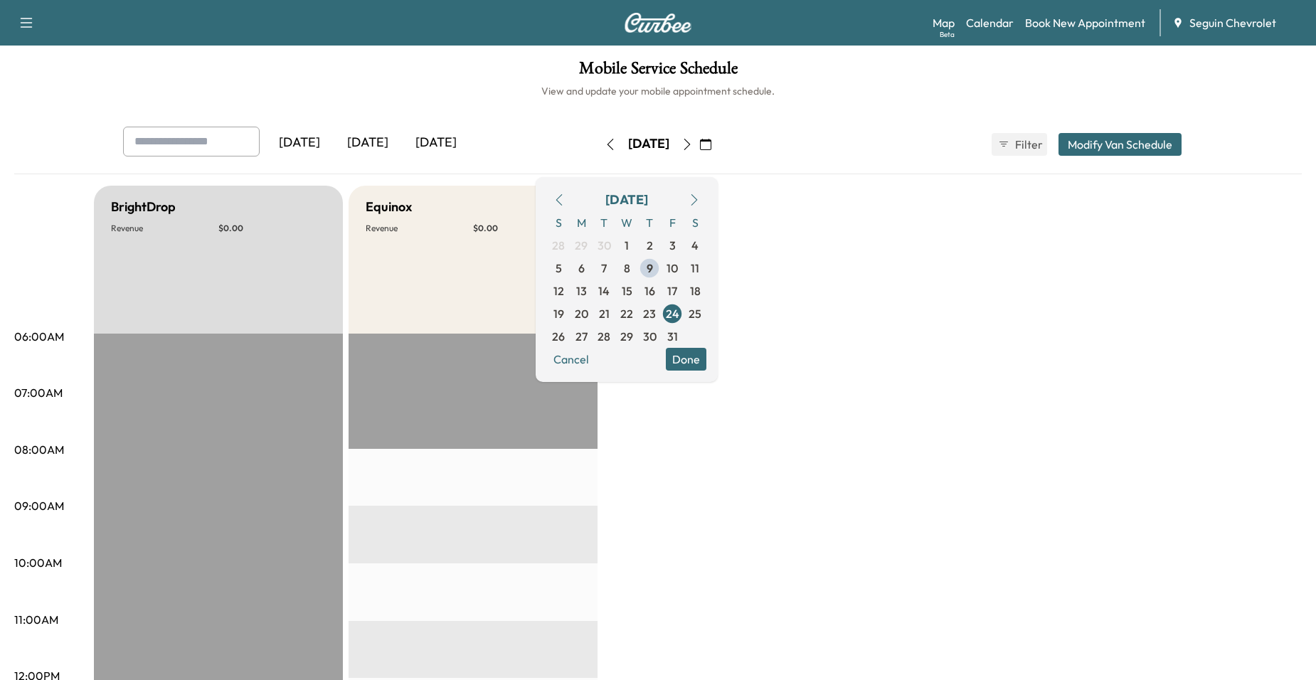
click at [718, 140] on button "button" at bounding box center [706, 144] width 24 height 23
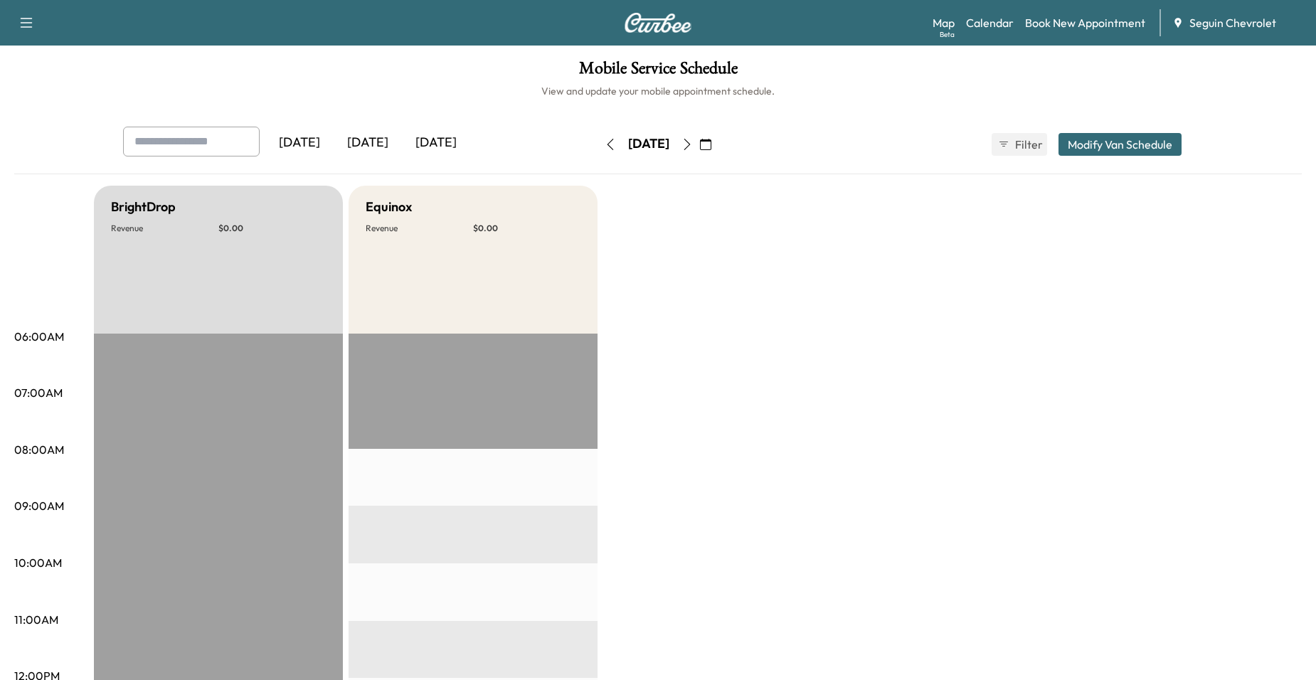
click at [693, 142] on icon "button" at bounding box center [687, 144] width 11 height 11
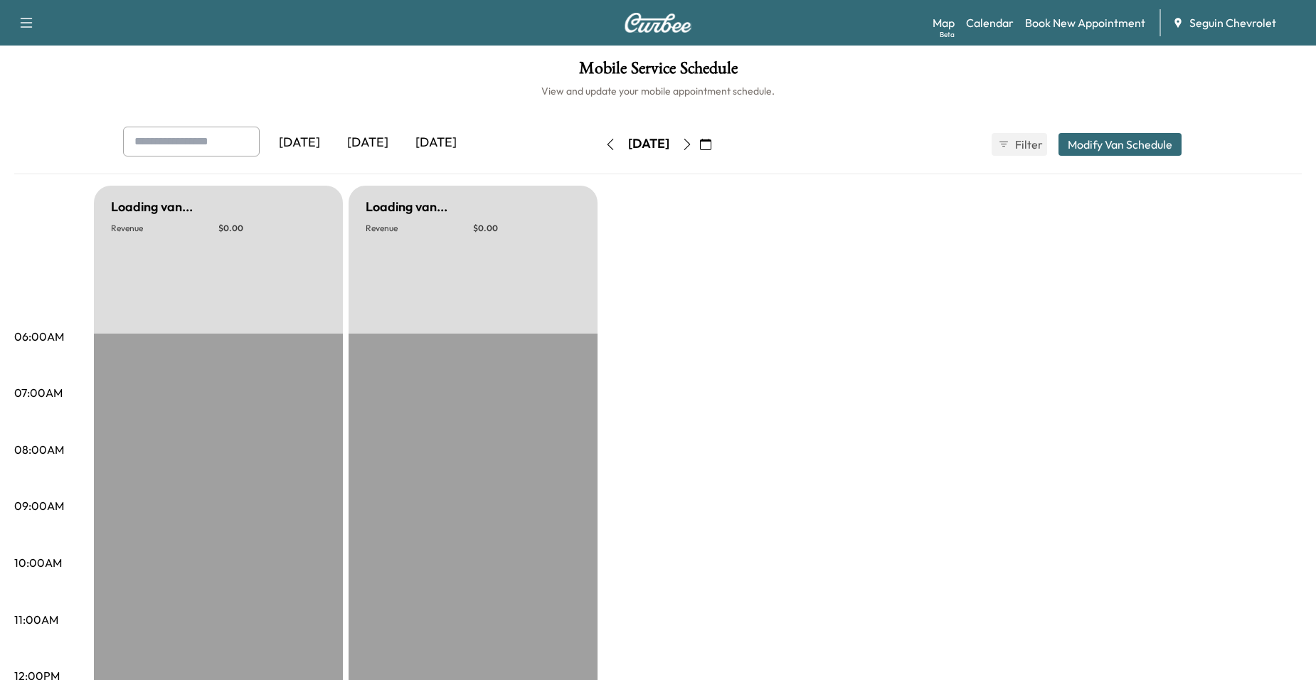
click at [693, 143] on icon "button" at bounding box center [687, 144] width 11 height 11
click at [712, 142] on icon "button" at bounding box center [705, 144] width 11 height 11
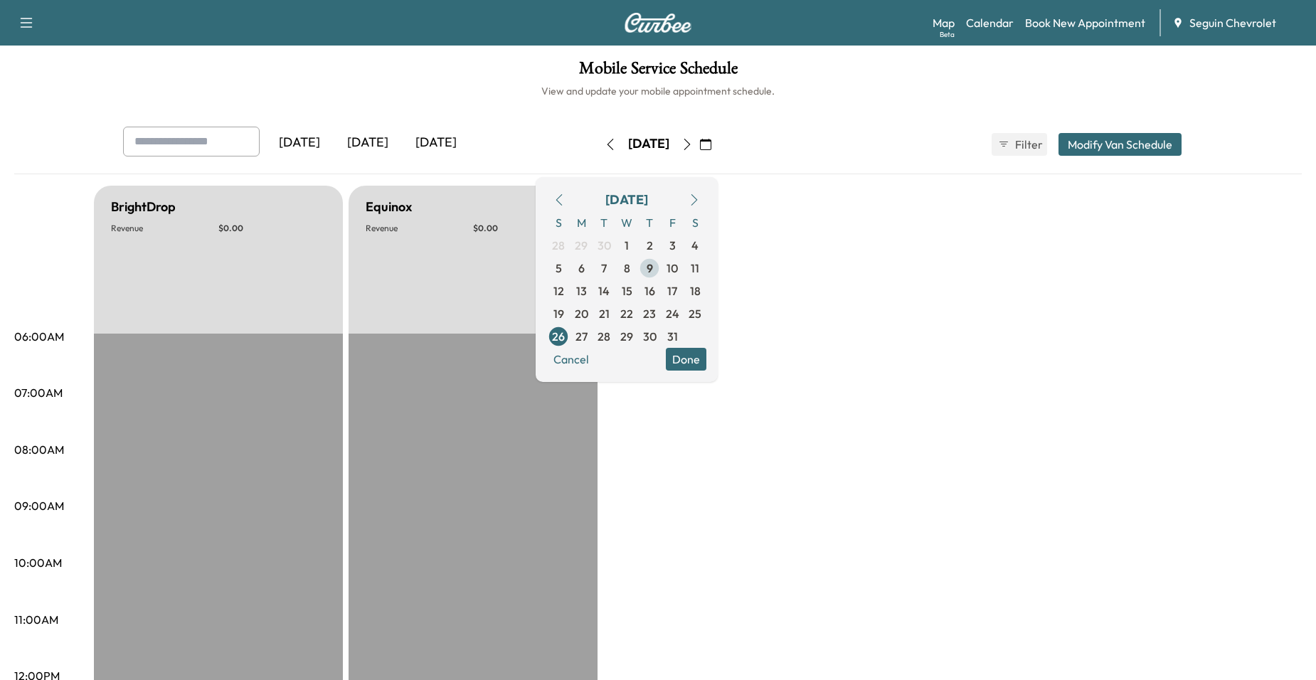
click at [661, 267] on span "9" at bounding box center [649, 268] width 23 height 23
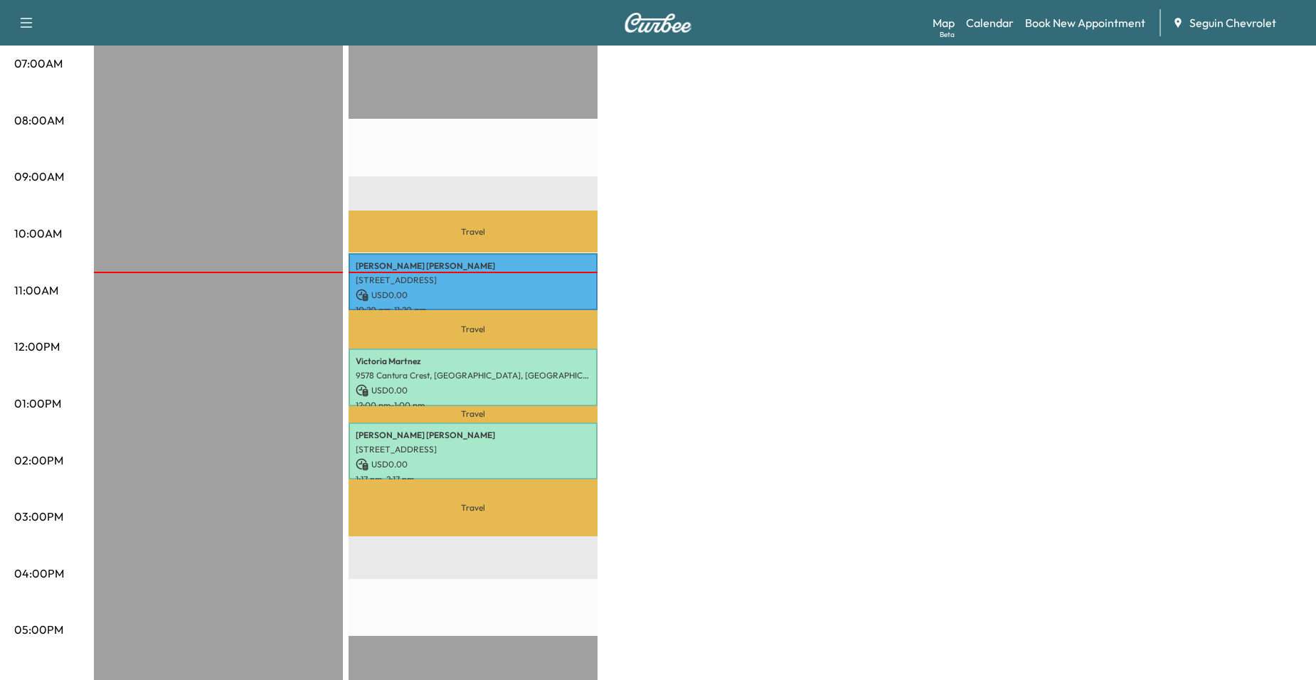
scroll to position [356, 0]
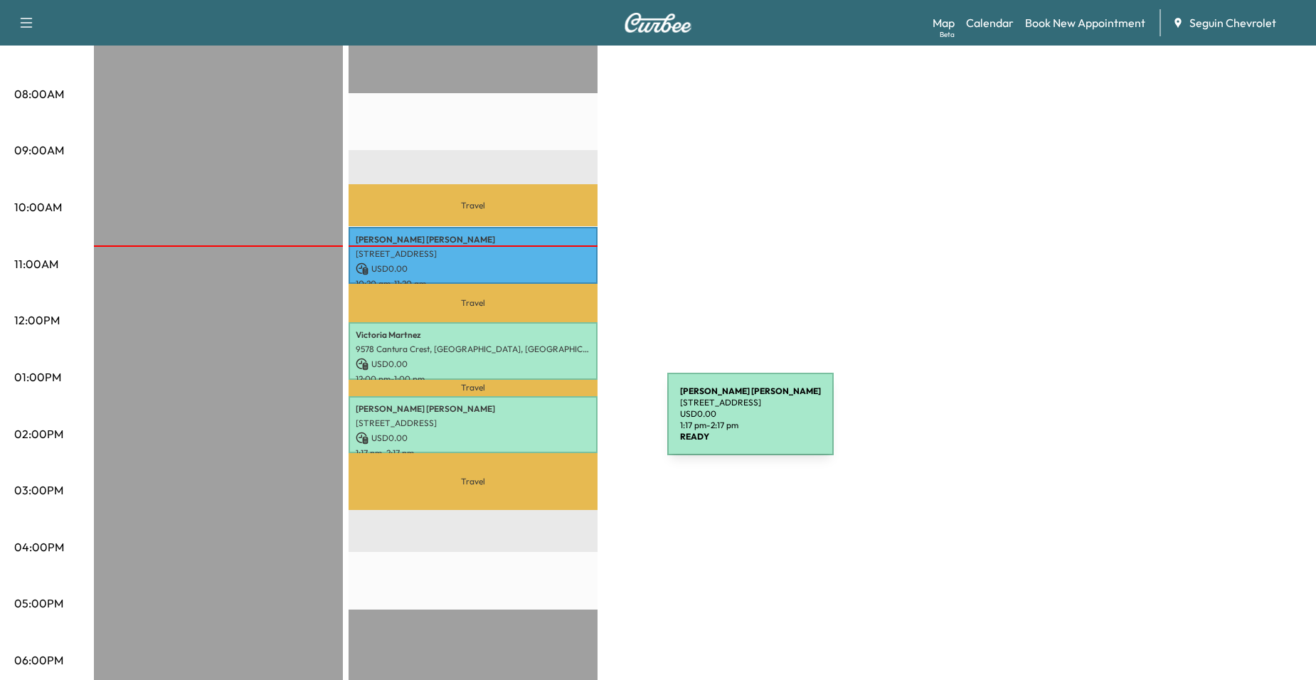
click at [561, 423] on p "[STREET_ADDRESS]" at bounding box center [473, 423] width 235 height 11
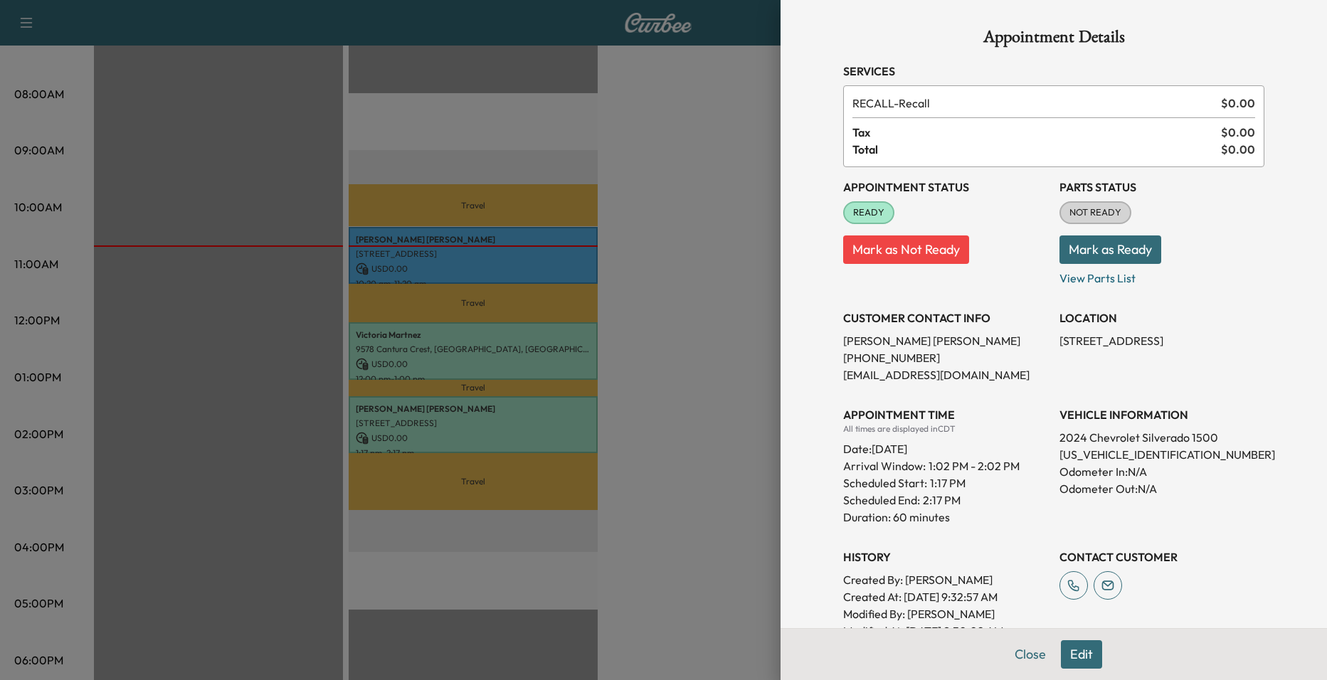
click at [676, 379] on div at bounding box center [663, 340] width 1327 height 680
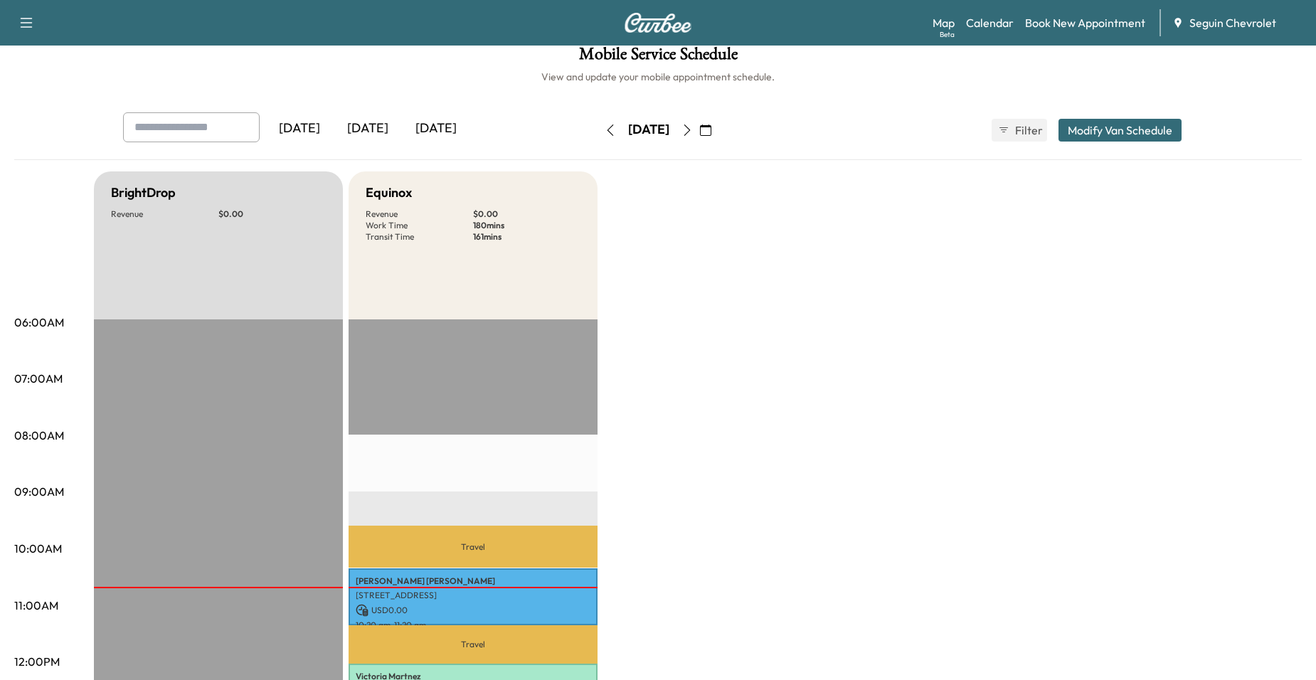
scroll to position [0, 0]
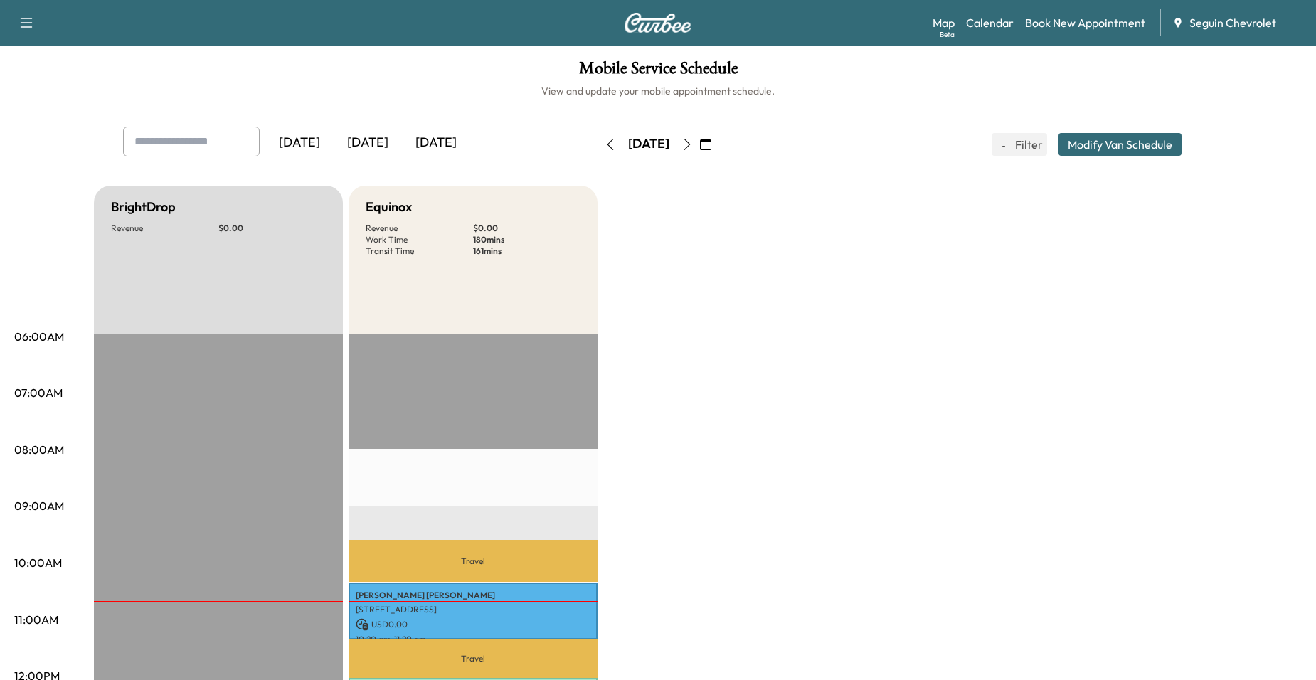
click at [699, 147] on button "button" at bounding box center [687, 144] width 24 height 23
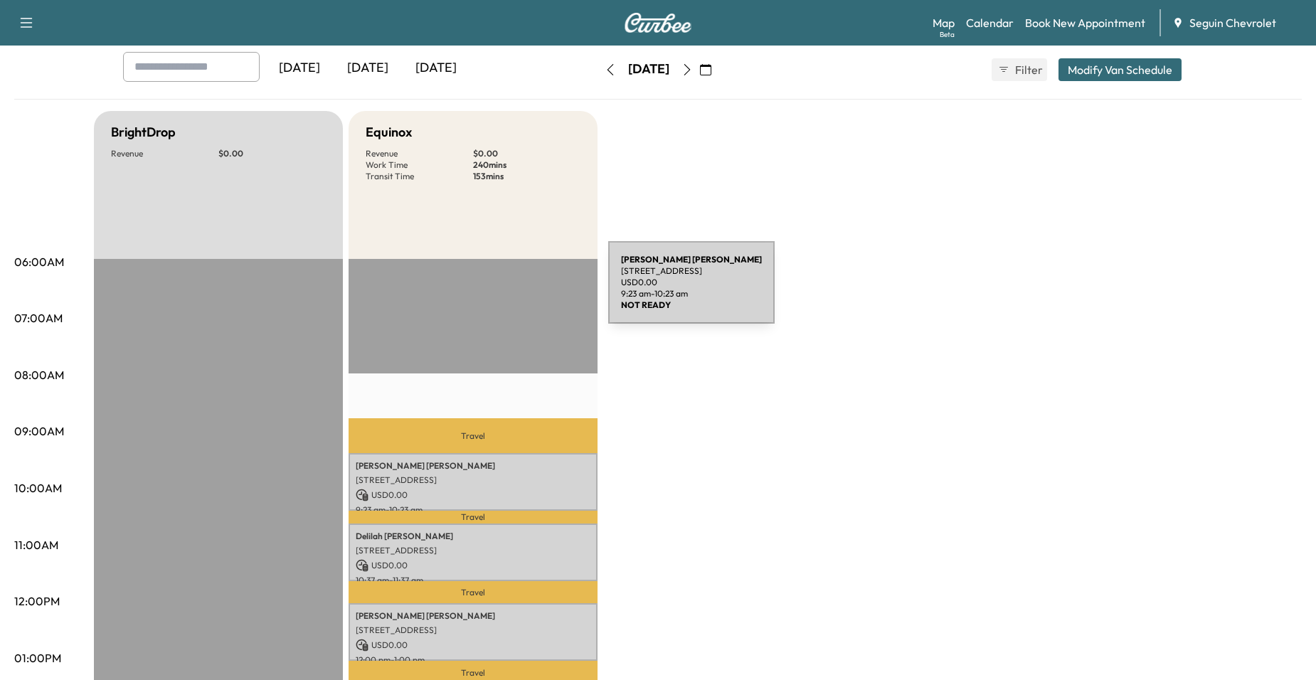
scroll to position [71, 0]
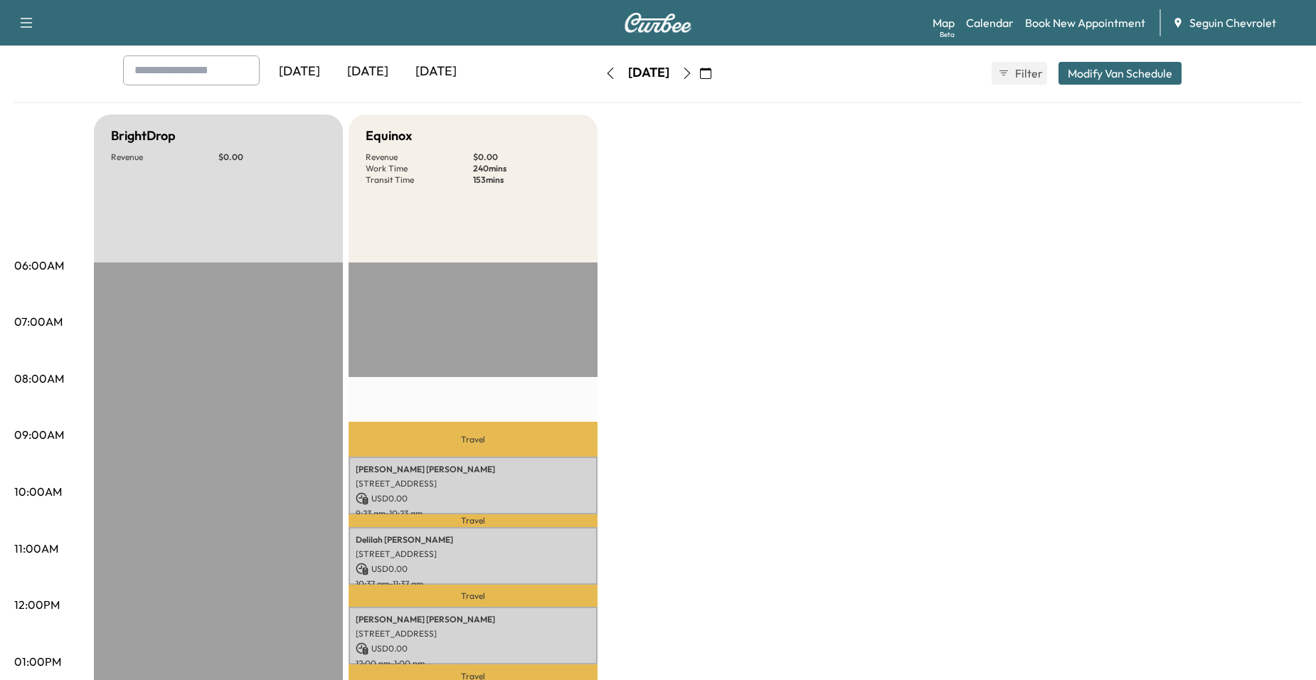
click at [693, 78] on icon "button" at bounding box center [687, 73] width 11 height 11
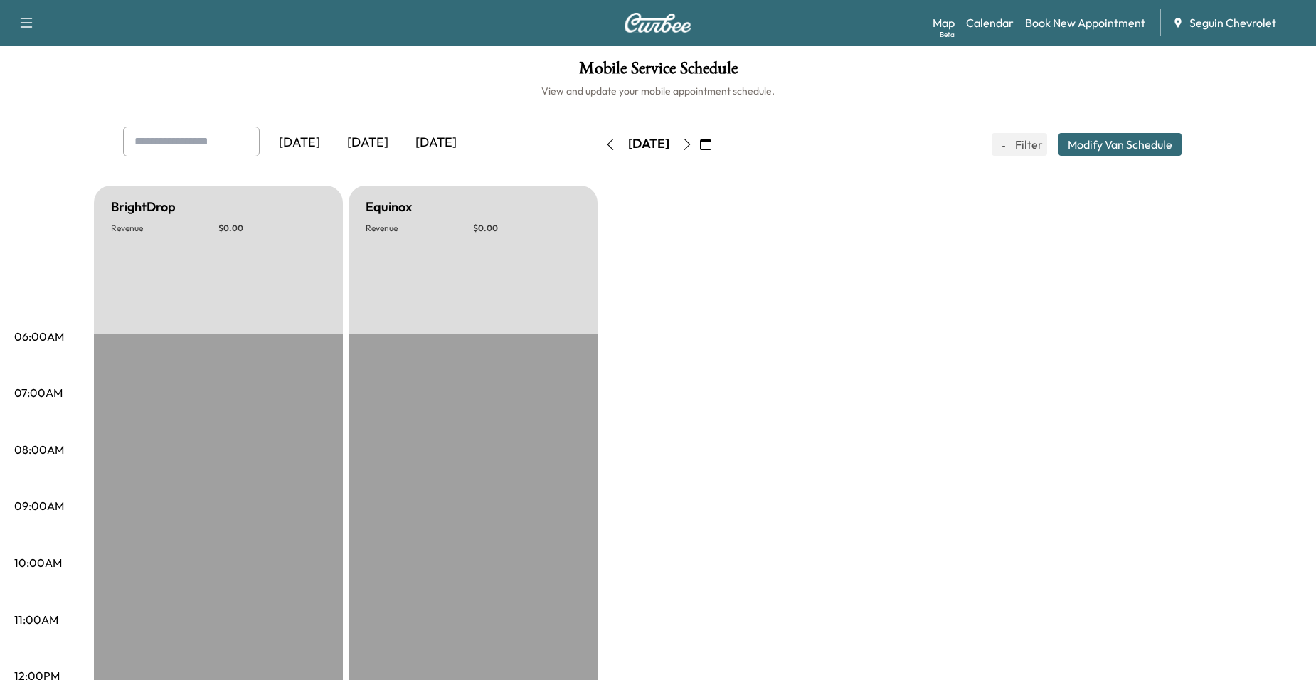
click at [699, 144] on button "button" at bounding box center [687, 144] width 24 height 23
click at [693, 144] on icon "button" at bounding box center [687, 144] width 11 height 11
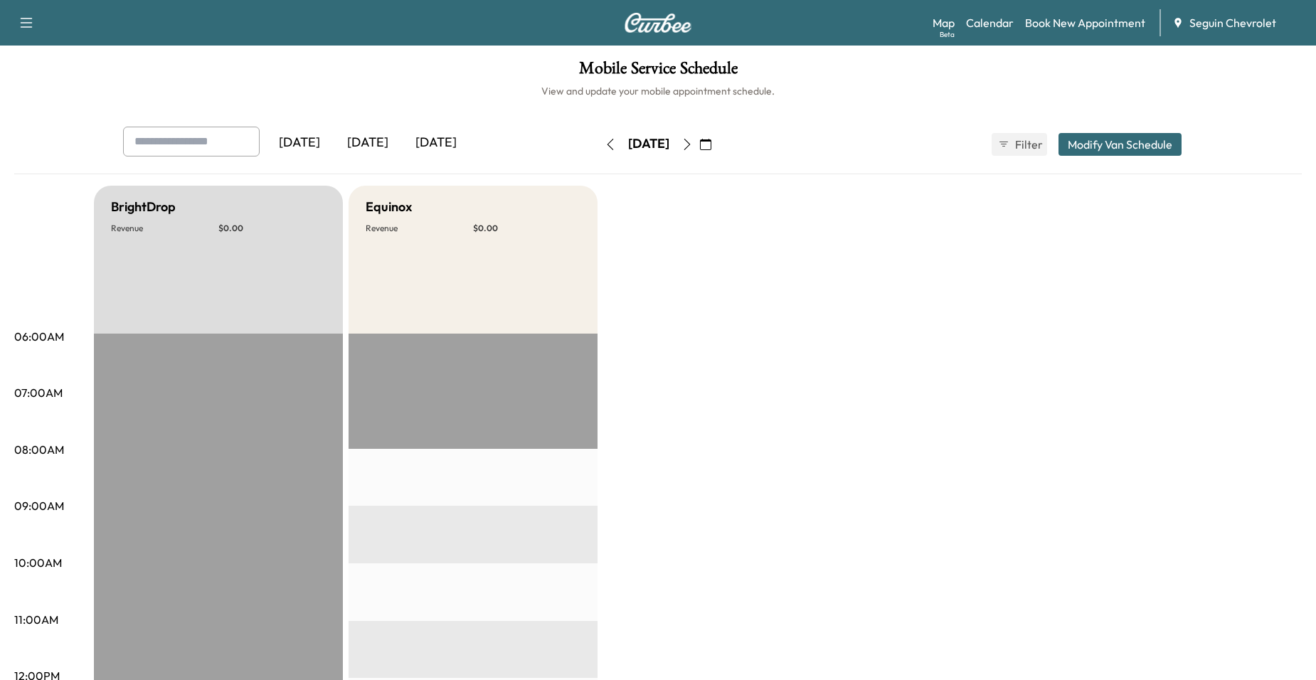
click at [693, 139] on icon "button" at bounding box center [687, 144] width 11 height 11
click at [699, 137] on button "button" at bounding box center [687, 144] width 24 height 23
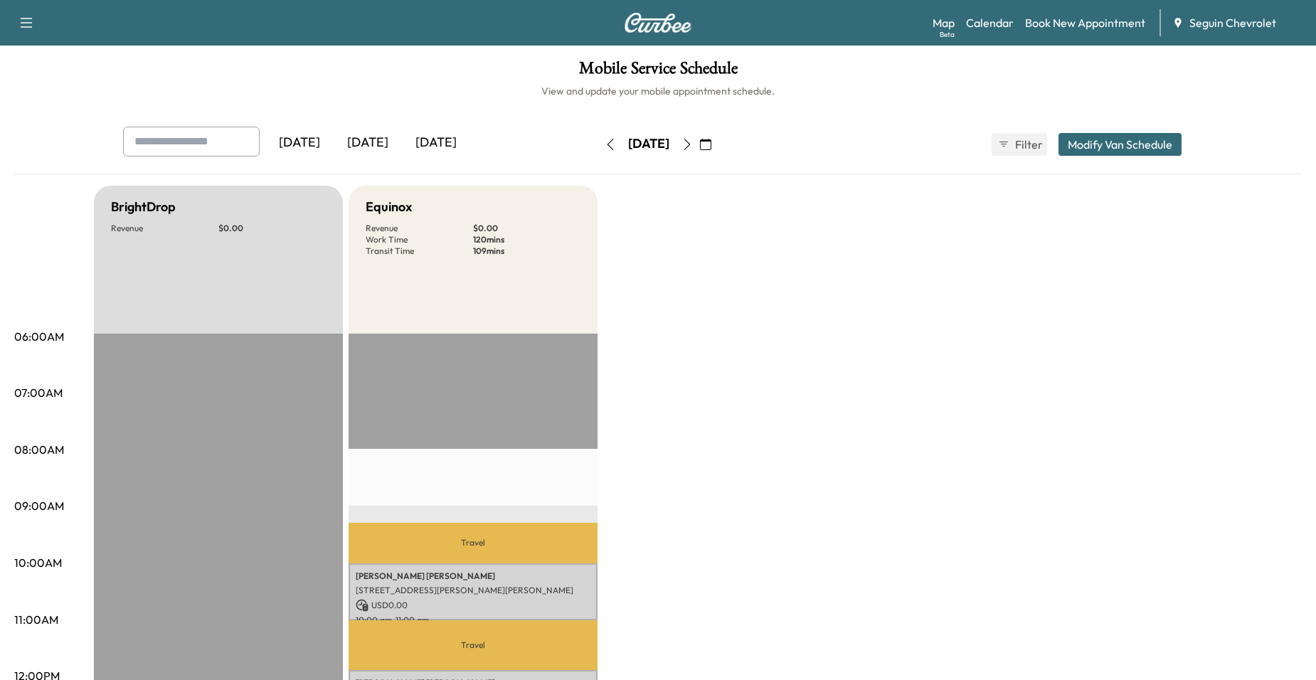
click at [699, 135] on div "[DATE]" at bounding box center [648, 144] width 101 height 23
click at [699, 135] on button "button" at bounding box center [687, 144] width 24 height 23
click at [699, 138] on button "button" at bounding box center [687, 144] width 24 height 23
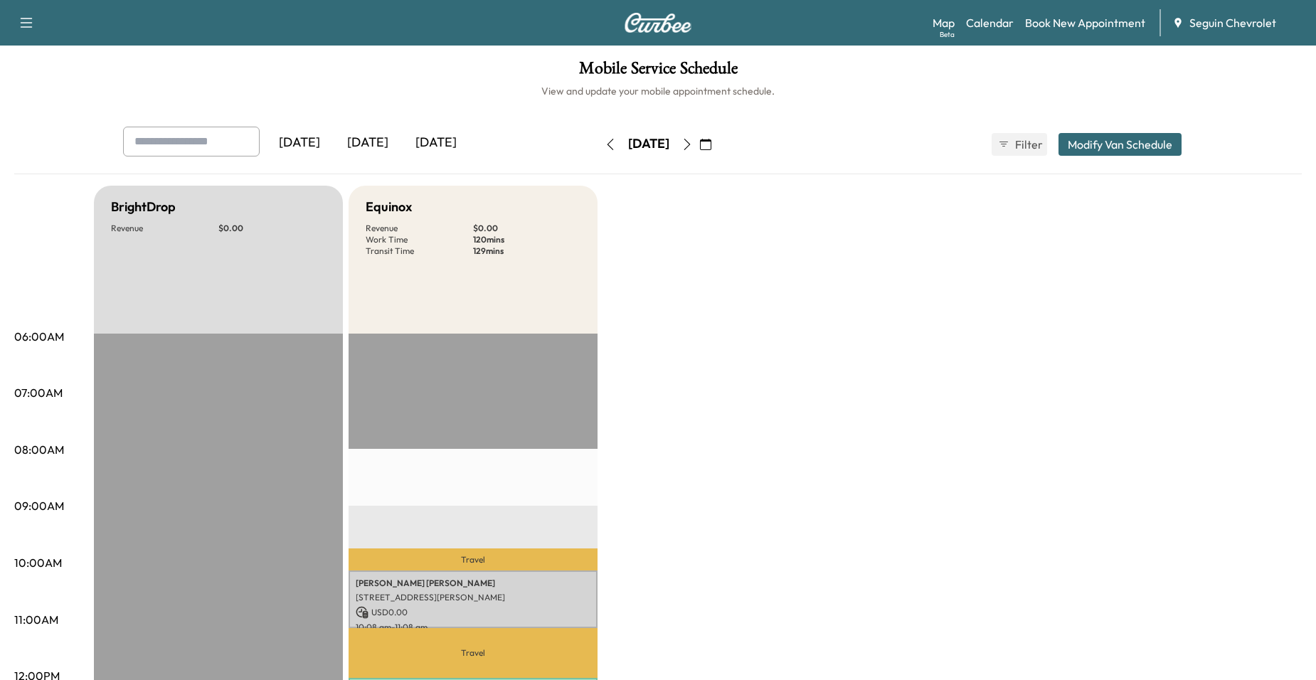
click at [699, 136] on button "button" at bounding box center [687, 144] width 24 height 23
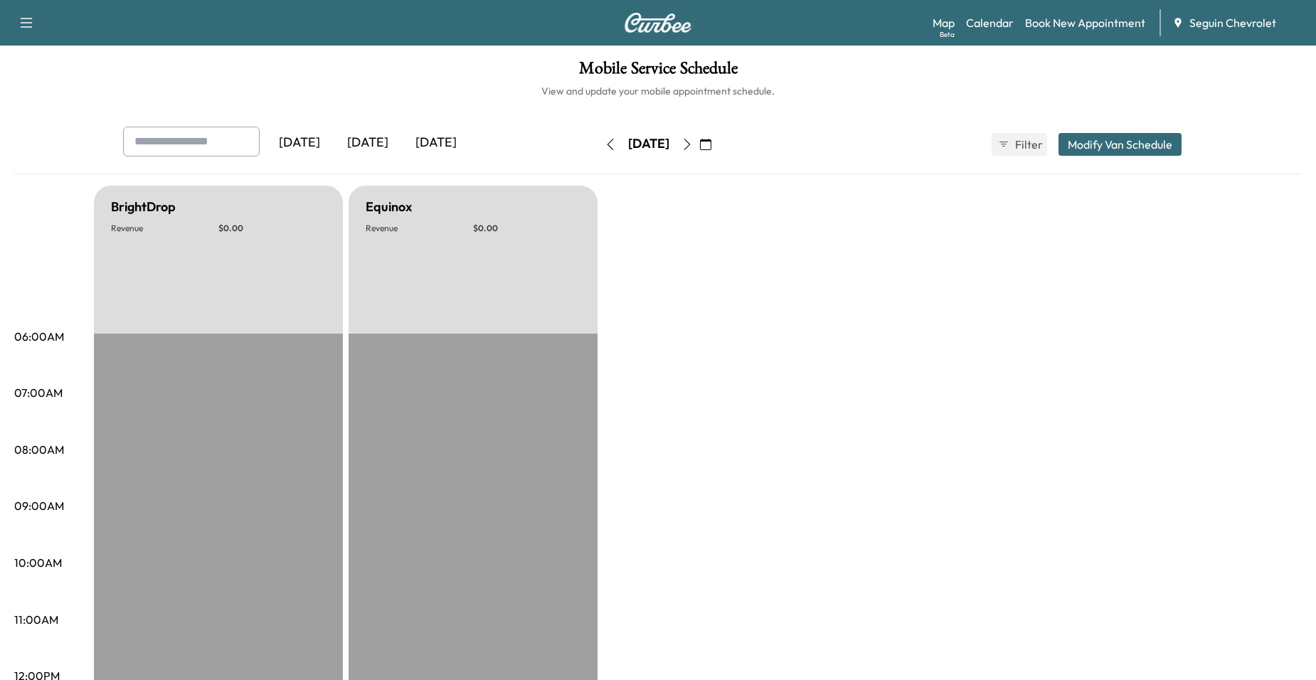
click at [699, 136] on button "button" at bounding box center [687, 144] width 24 height 23
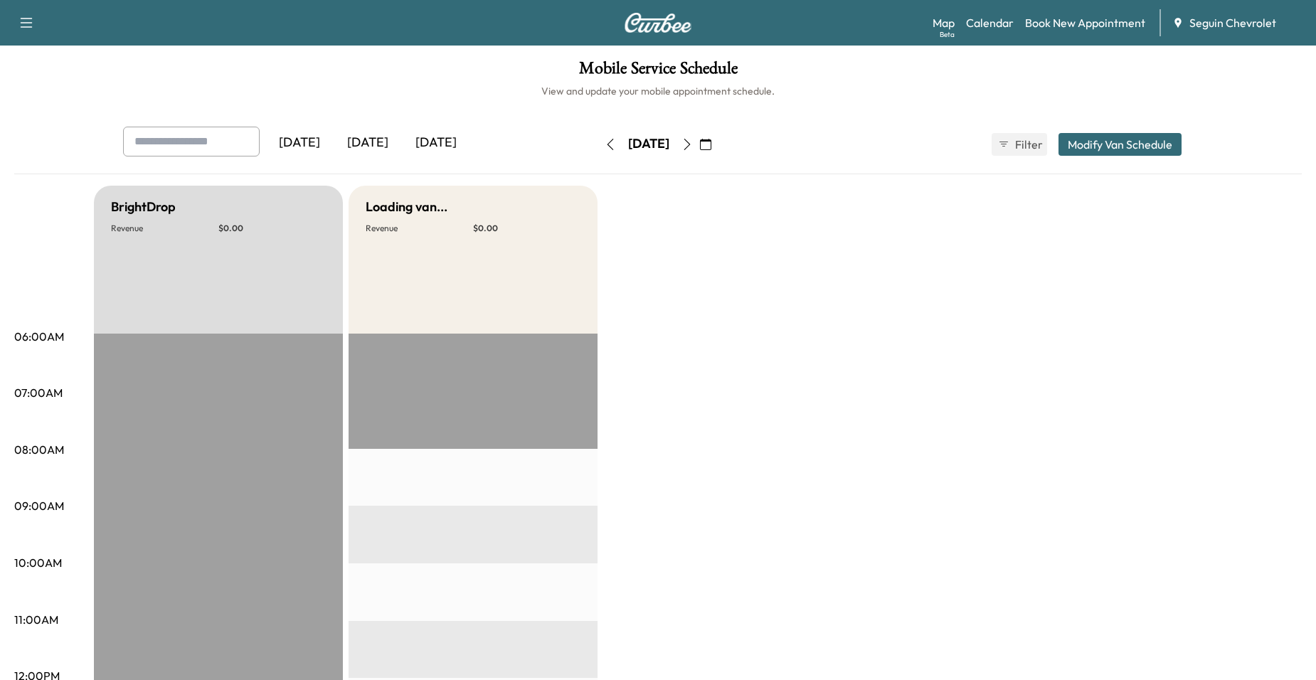
click at [699, 135] on button "button" at bounding box center [687, 144] width 24 height 23
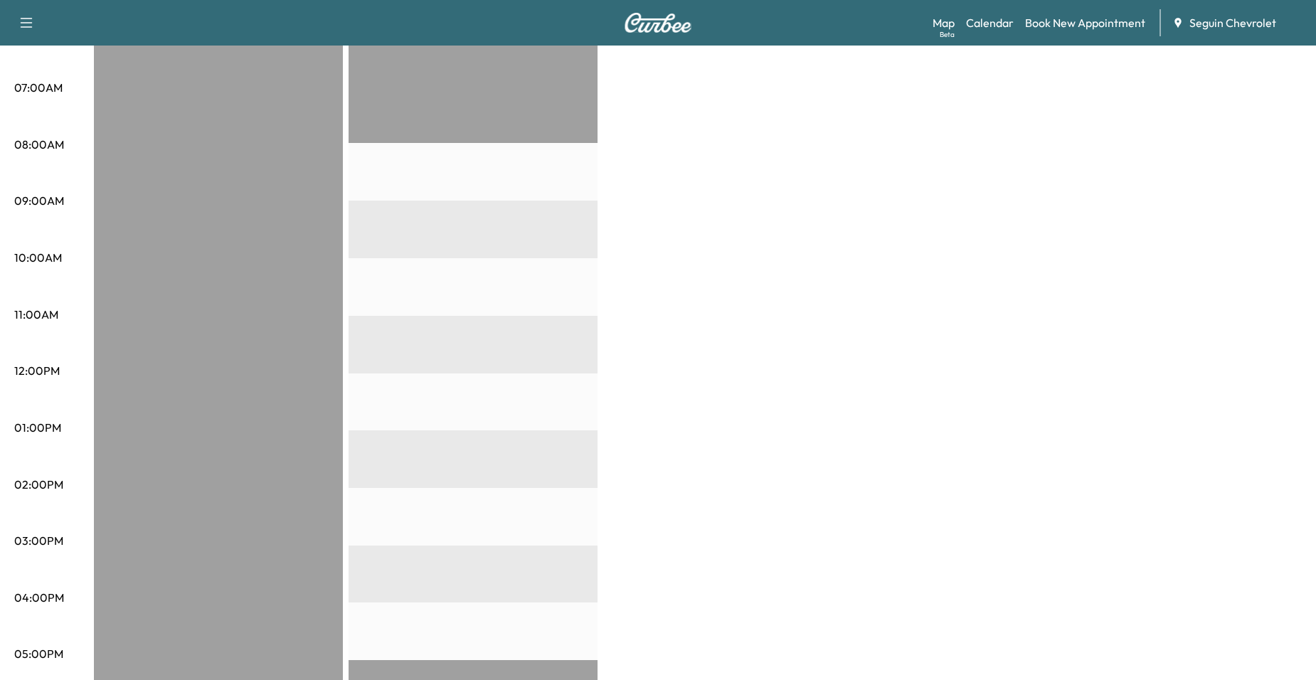
scroll to position [142, 0]
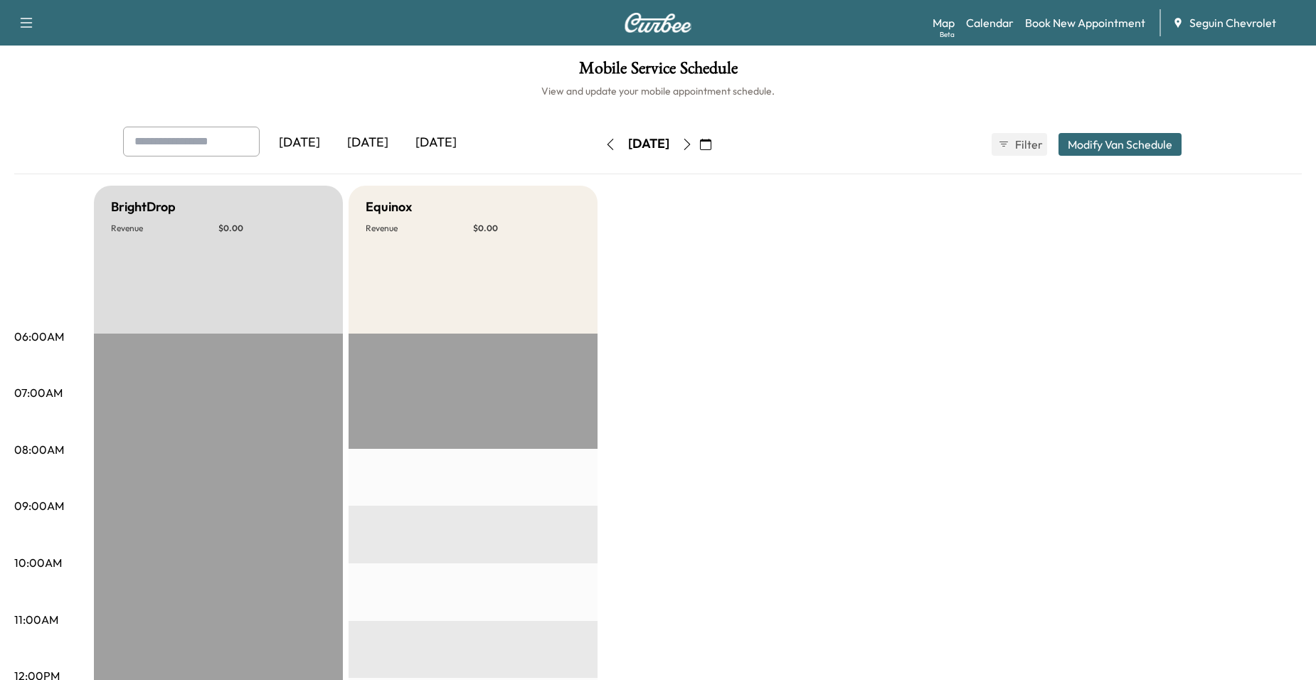
click at [756, 145] on div "[DATE] [DATE] [DATE] [DATE] October 2025 S M T W T F S 28 29 30 1 2 3 4 5 6 7 8…" at bounding box center [658, 145] width 1093 height 36
click at [712, 145] on icon "button" at bounding box center [705, 144] width 11 height 11
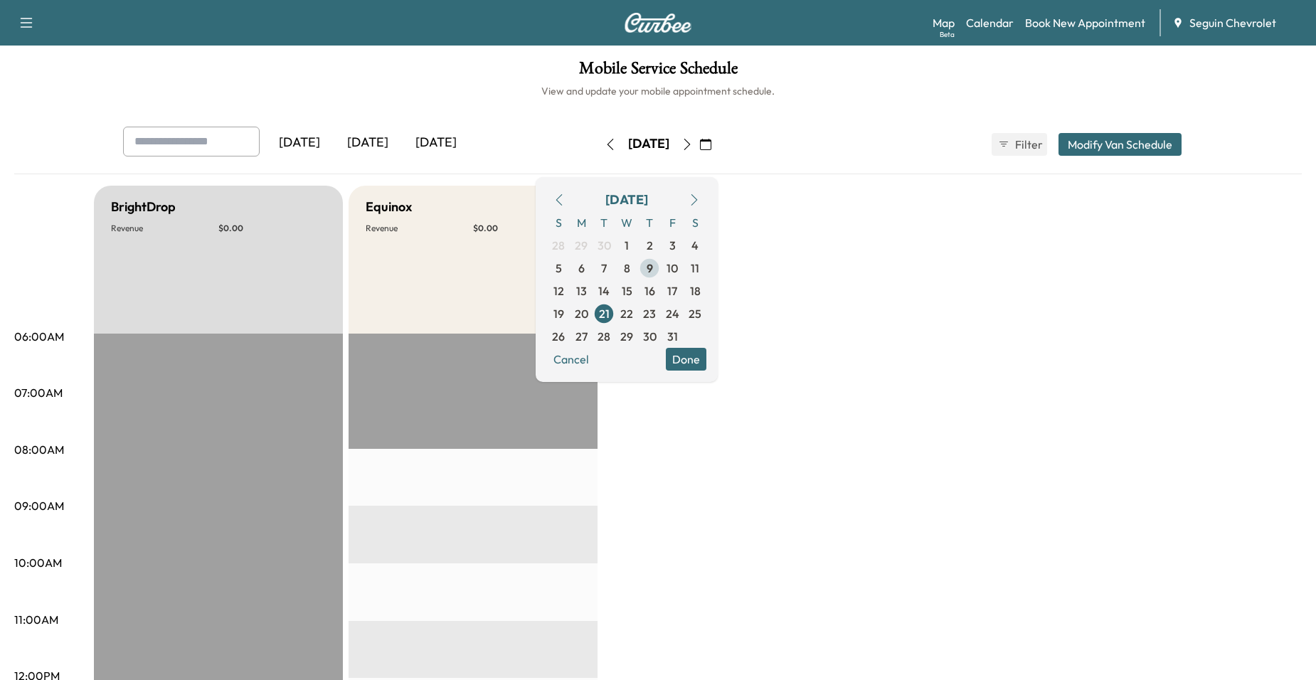
click at [661, 271] on span "9" at bounding box center [649, 268] width 23 height 23
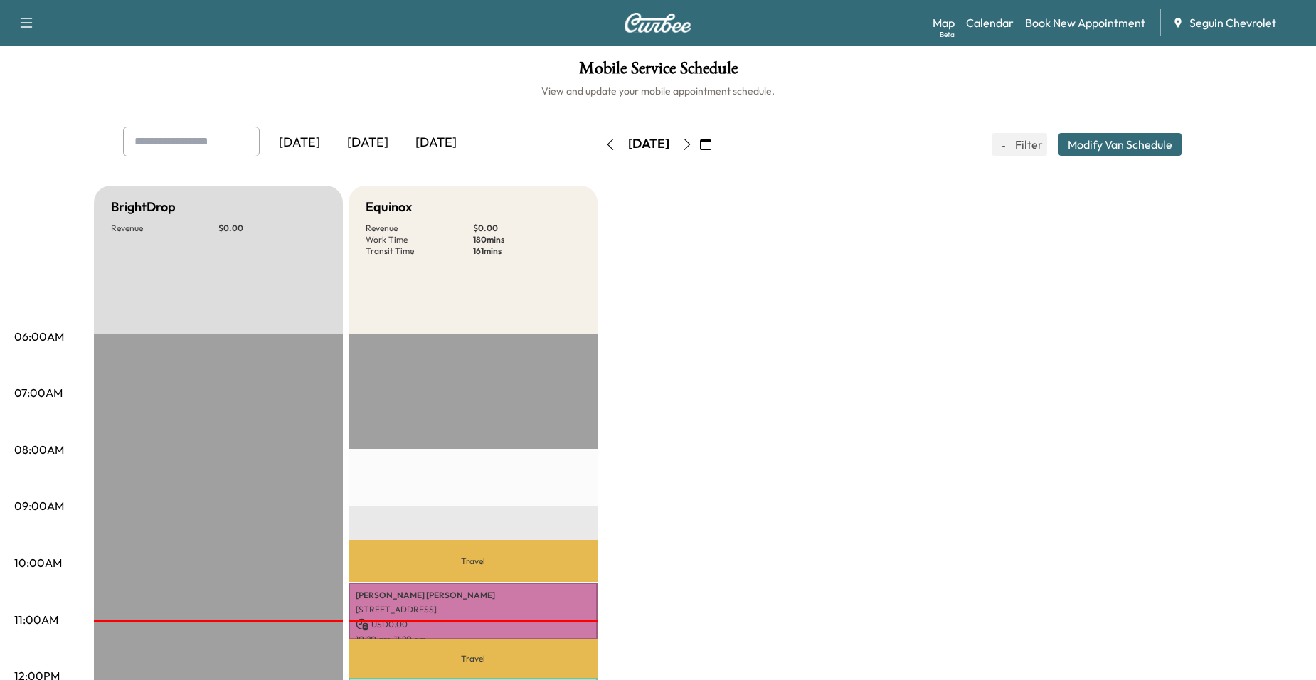
click at [718, 149] on button "button" at bounding box center [706, 144] width 24 height 23
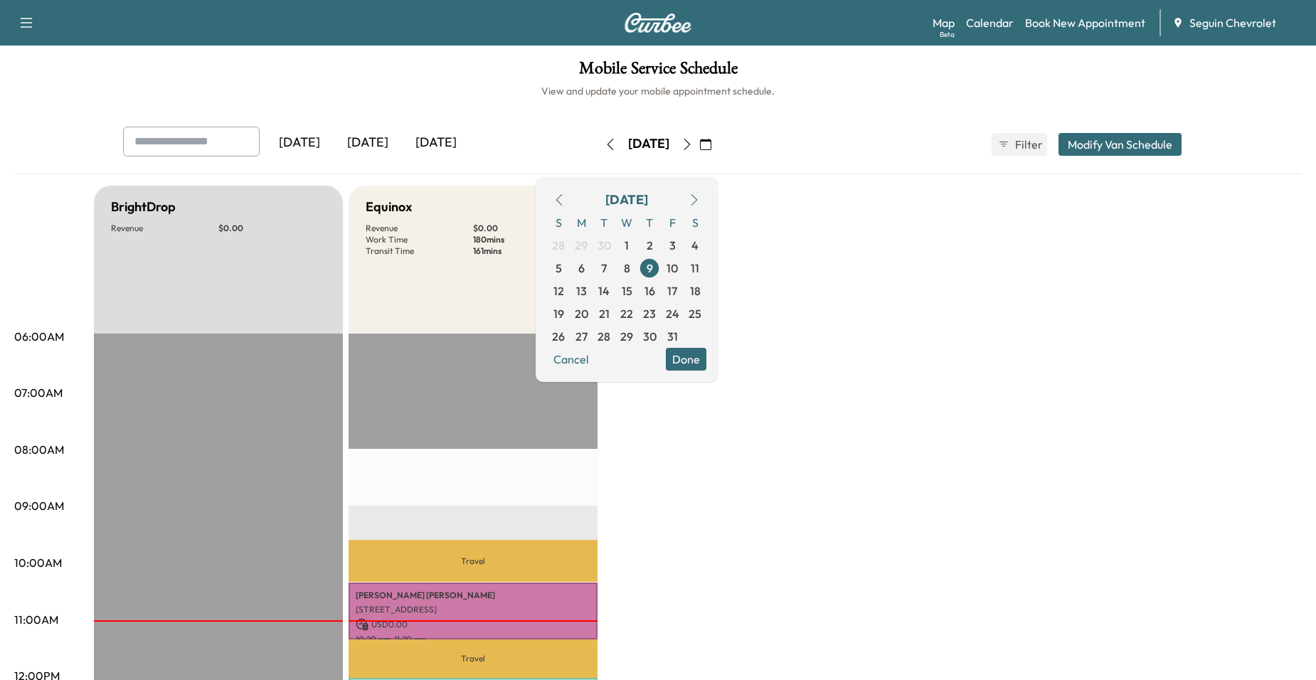
click at [693, 145] on icon "button" at bounding box center [687, 144] width 11 height 11
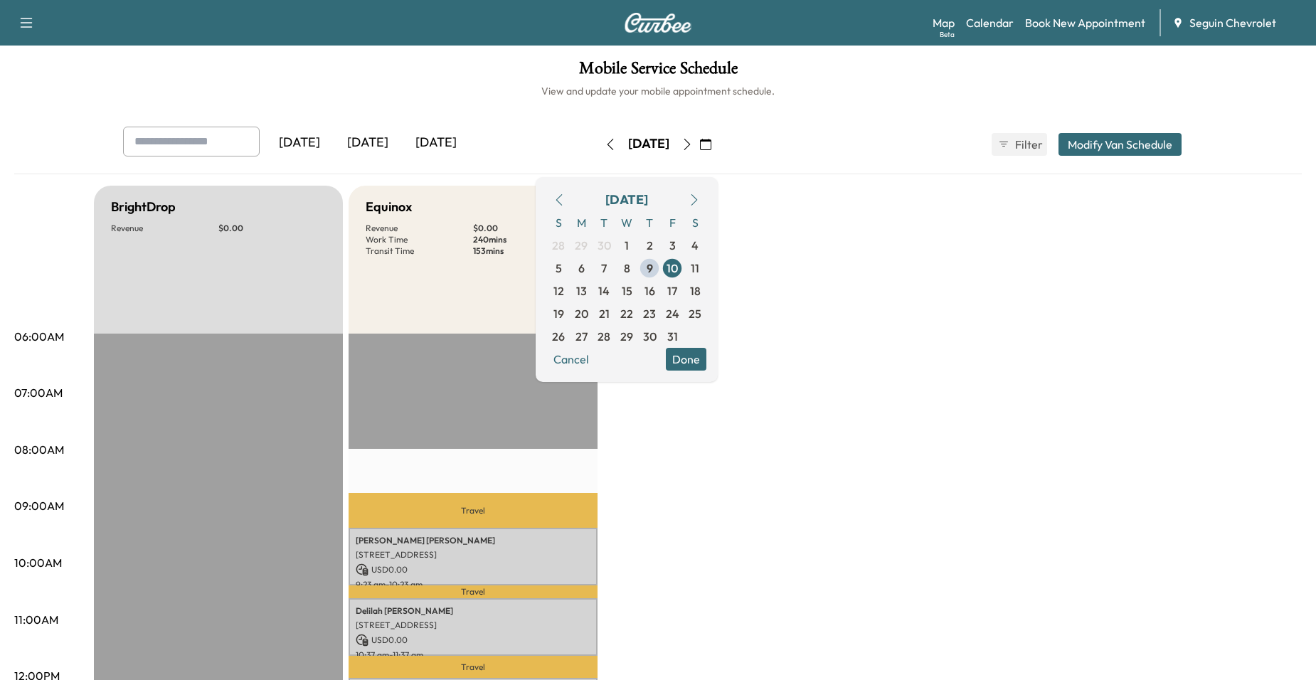
click at [532, 211] on div "Equinox" at bounding box center [473, 207] width 215 height 20
click at [691, 139] on icon "button" at bounding box center [688, 144] width 6 height 11
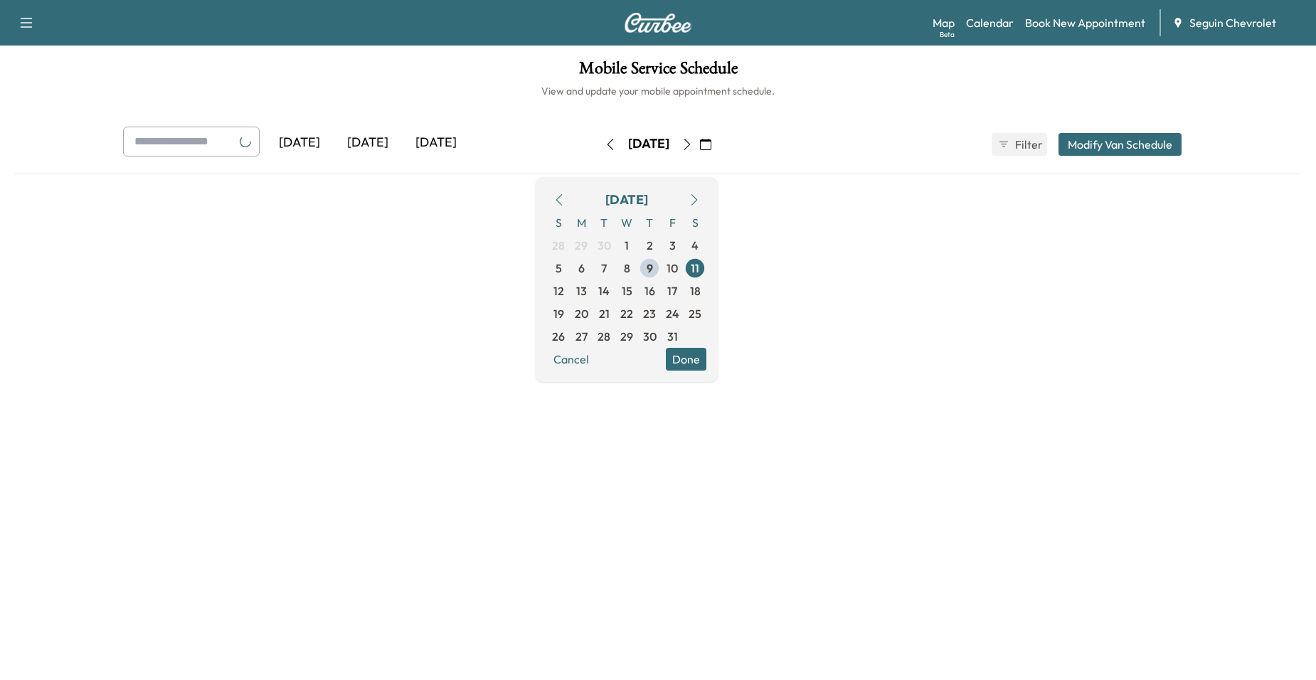
click at [699, 139] on button "button" at bounding box center [687, 144] width 24 height 23
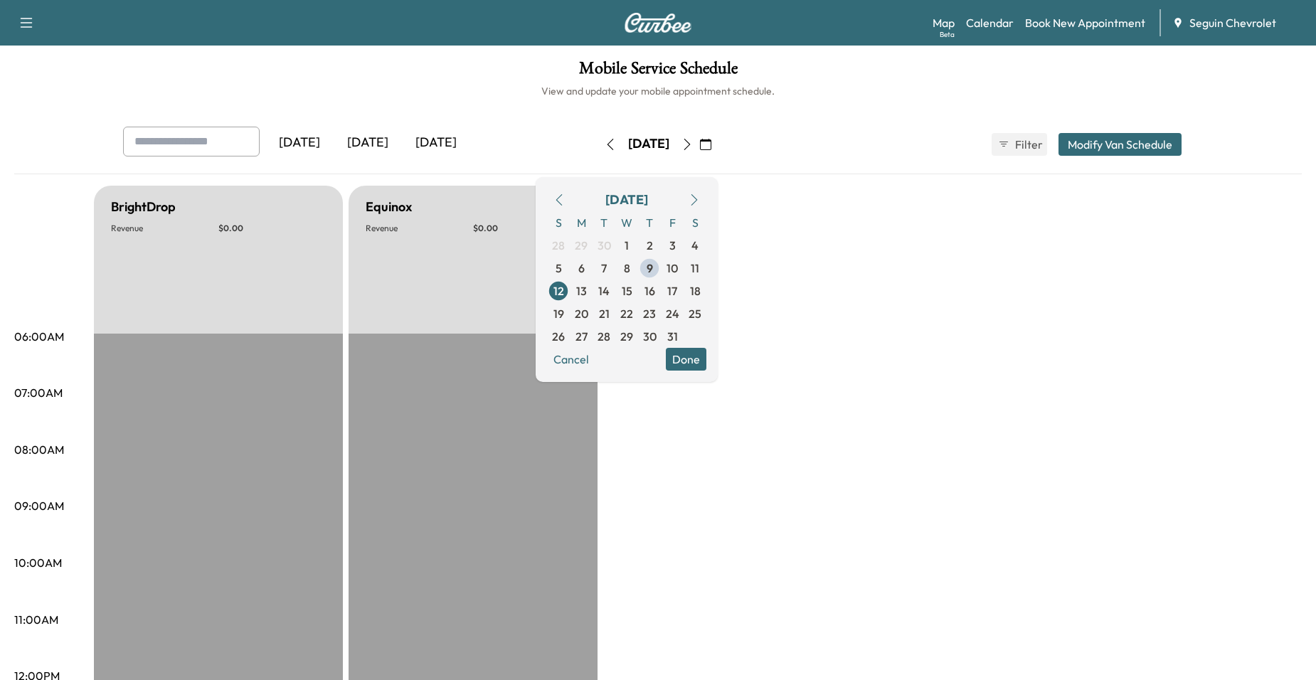
click at [693, 142] on icon "button" at bounding box center [687, 144] width 11 height 11
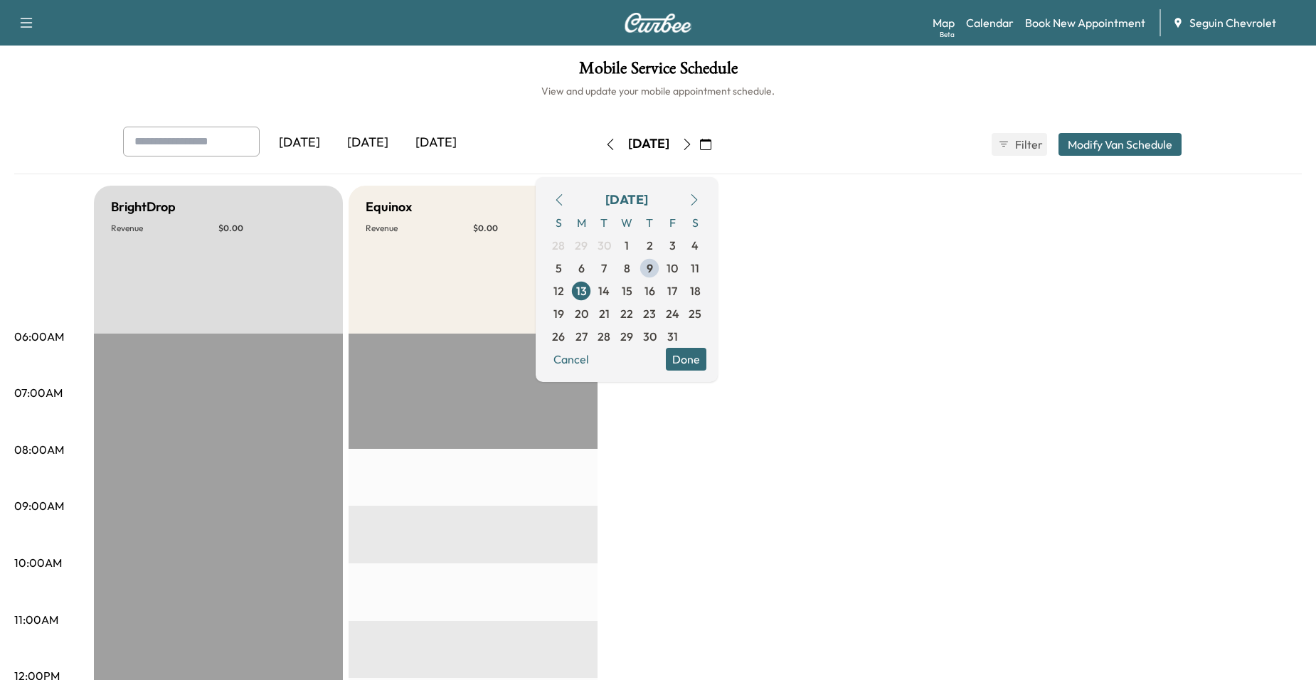
click at [693, 142] on icon "button" at bounding box center [687, 144] width 11 height 11
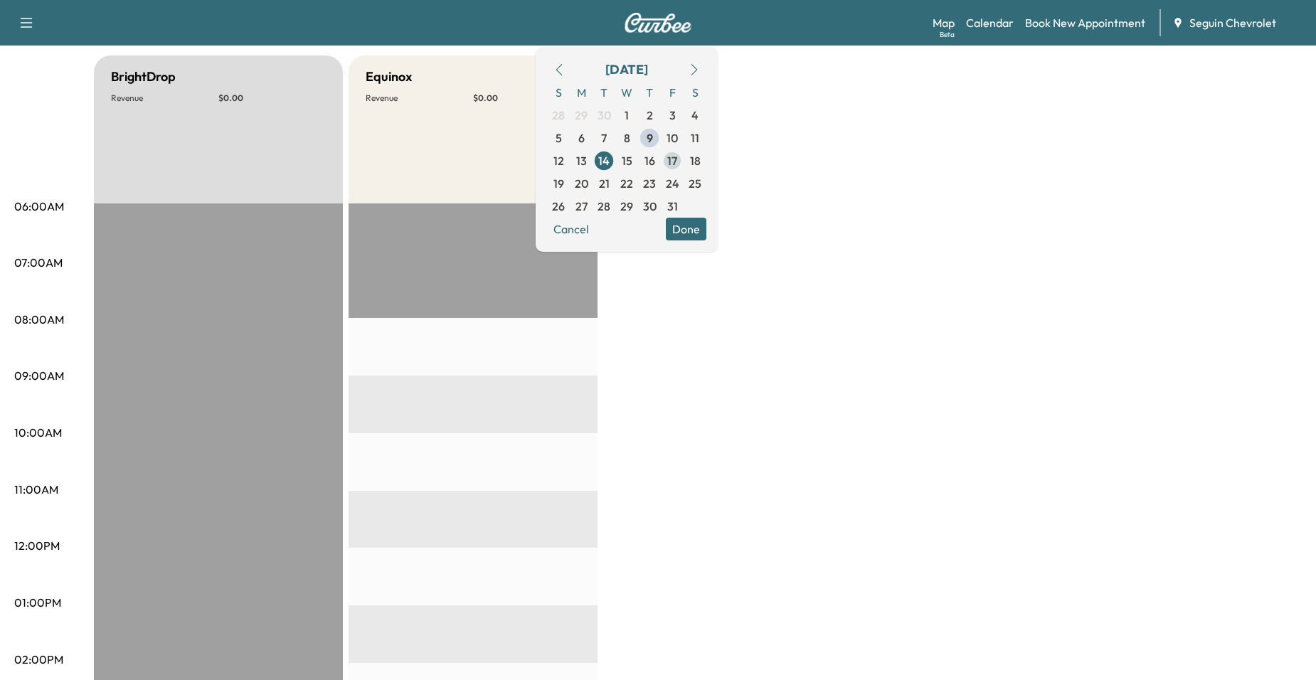
scroll to position [142, 0]
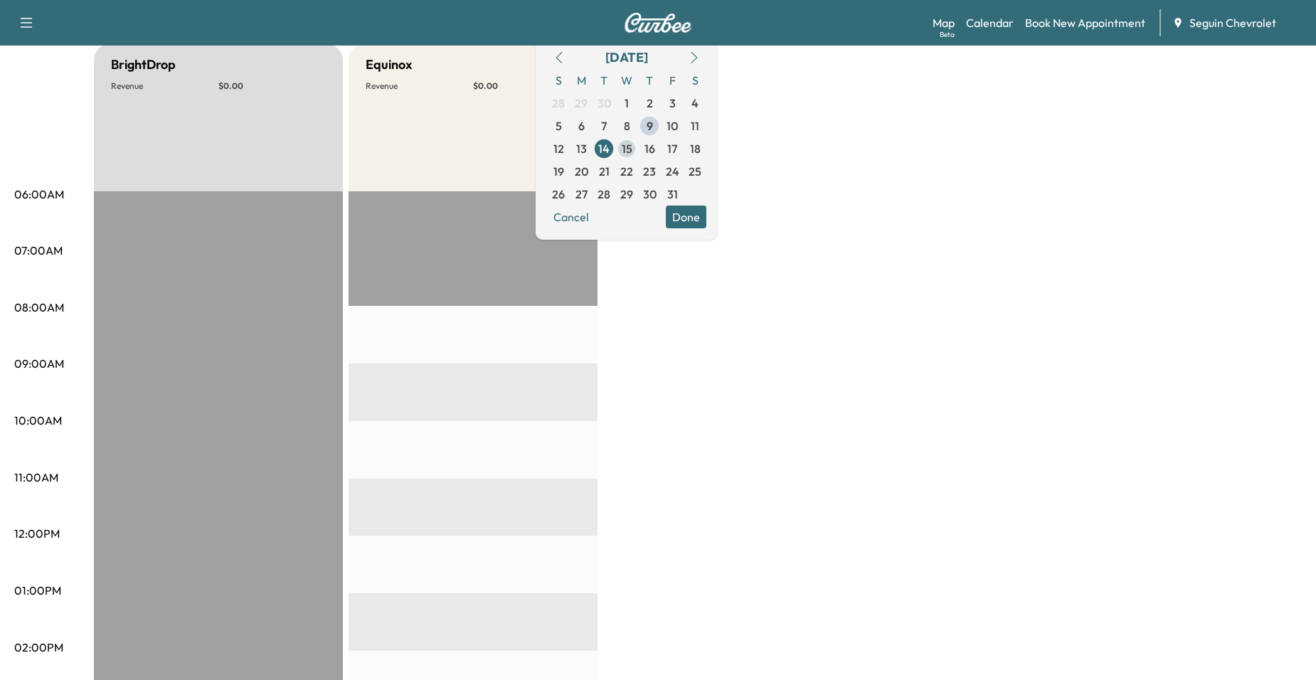
click at [638, 154] on span "15" at bounding box center [627, 148] width 23 height 23
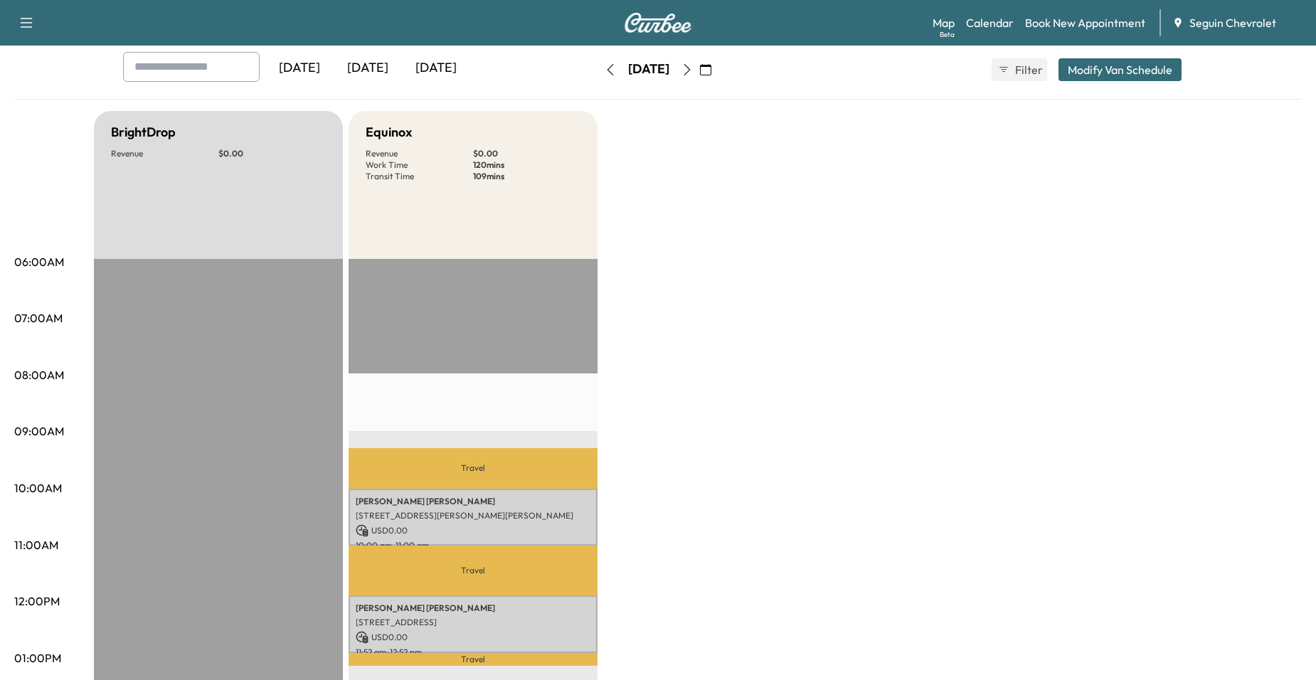
scroll to position [71, 0]
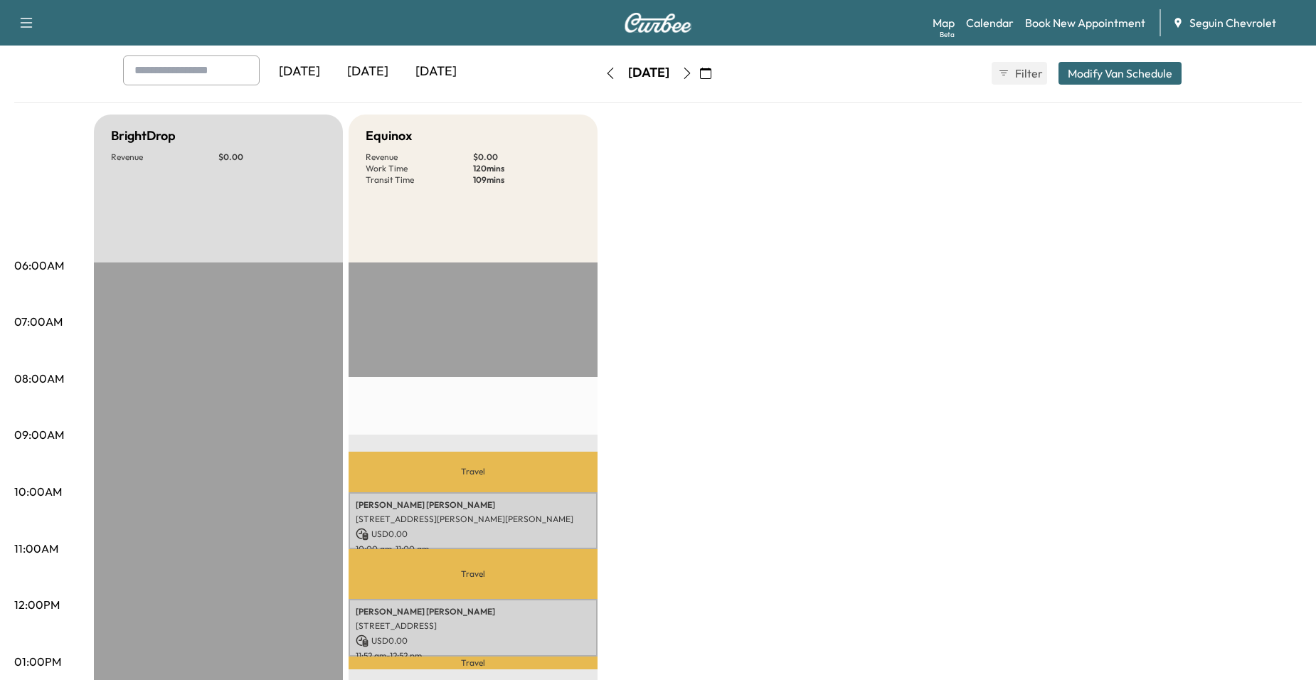
click at [693, 72] on icon "button" at bounding box center [687, 73] width 11 height 11
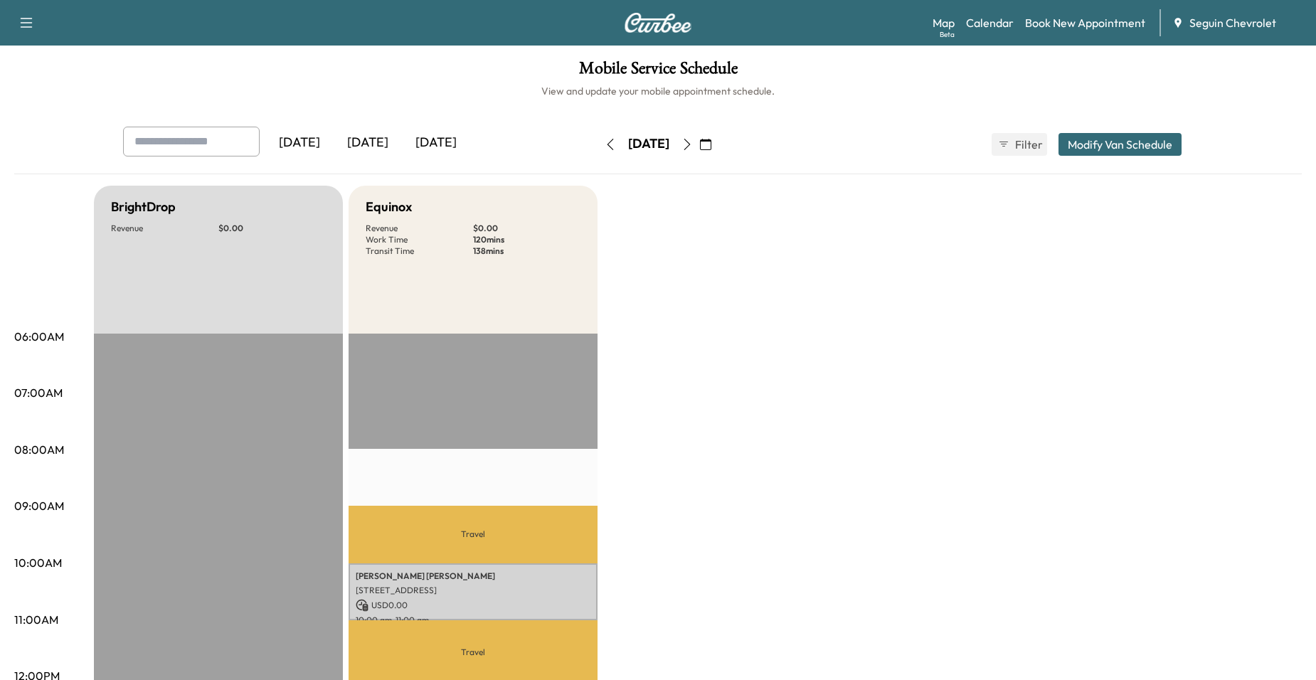
click at [693, 142] on icon "button" at bounding box center [687, 144] width 11 height 11
